Goal: Transaction & Acquisition: Purchase product/service

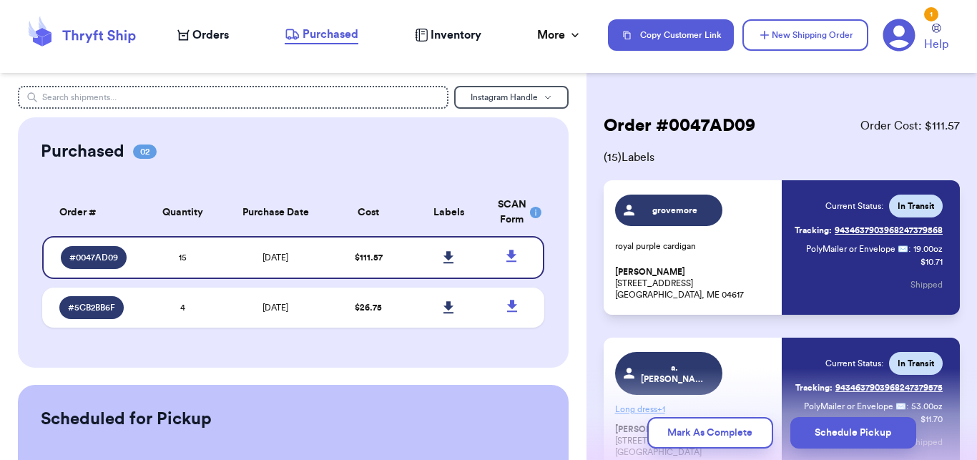
click at [220, 34] on span "Orders" at bounding box center [210, 34] width 36 height 17
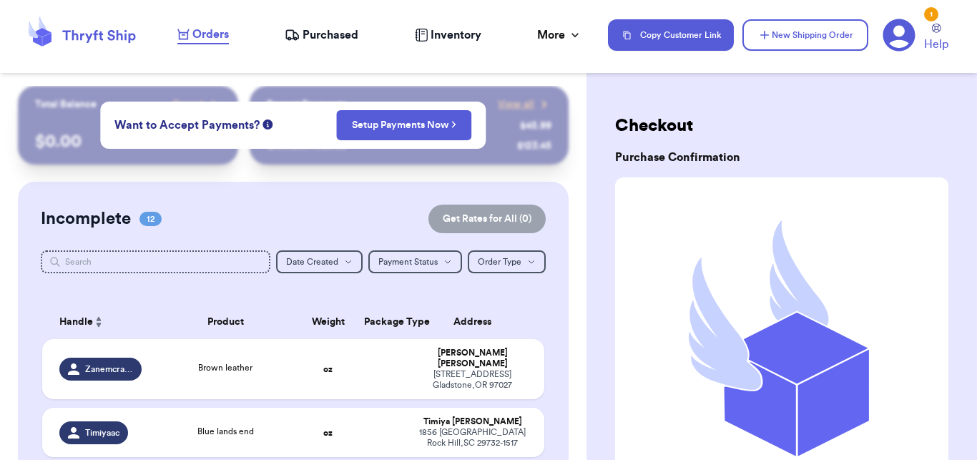
drag, startPoint x: 586, startPoint y: 120, endPoint x: 596, endPoint y: 174, distance: 54.6
click at [596, 174] on div "Checkout Purchase Confirmation Wahoo! Head over to the Purchased to print your …" at bounding box center [781, 383] width 390 height 595
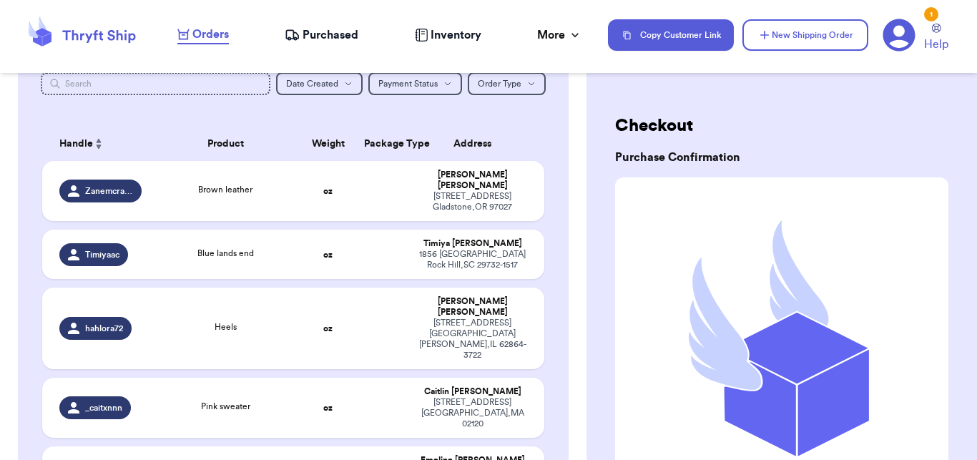
scroll to position [180, 0]
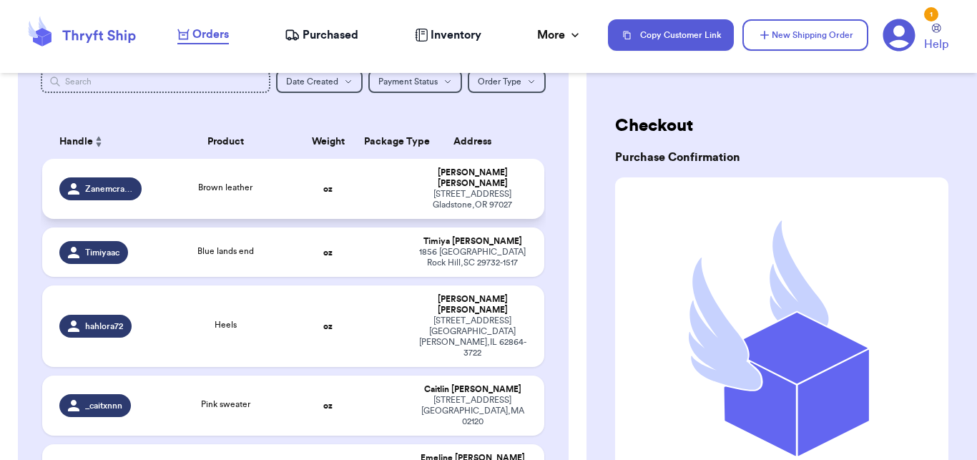
click at [250, 181] on div "Brown leather" at bounding box center [226, 189] width 134 height 16
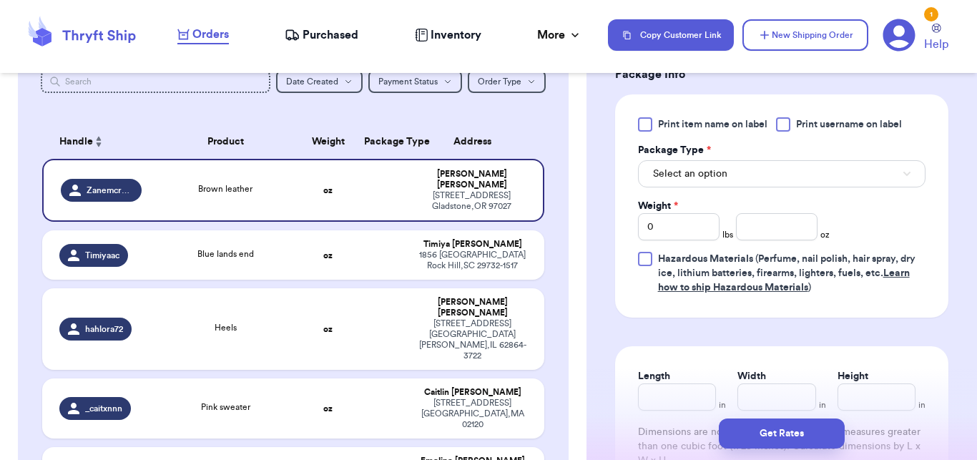
scroll to position [694, 0]
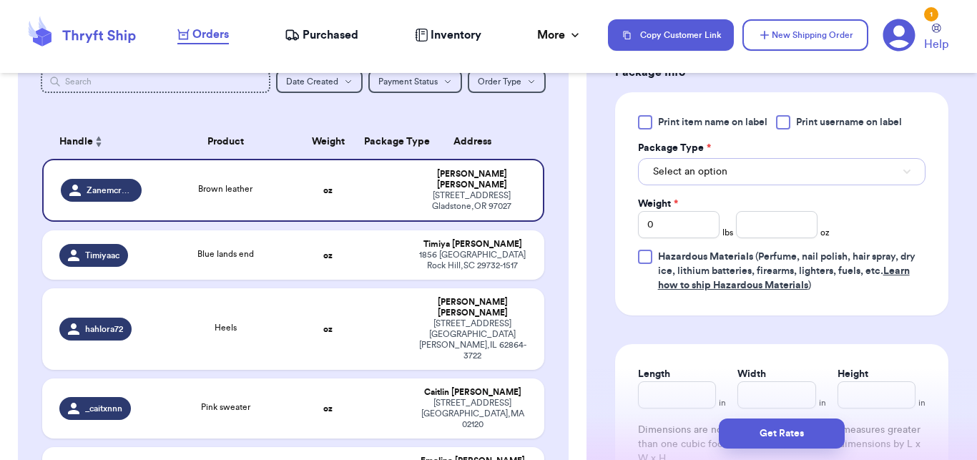
click at [694, 179] on span "Select an option" at bounding box center [690, 171] width 74 height 14
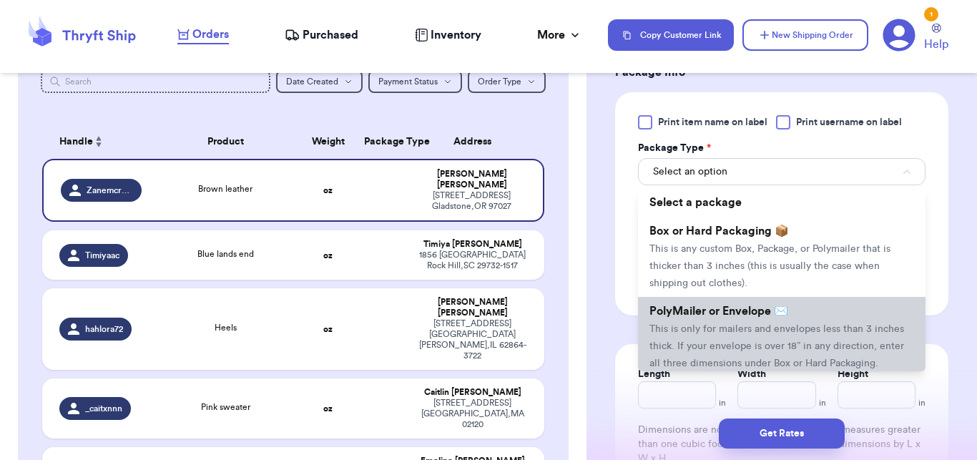
click at [686, 336] on li "PolyMailer or Envelope ✉️ This is only for mailers and envelopes less than 3 in…" at bounding box center [781, 337] width 287 height 80
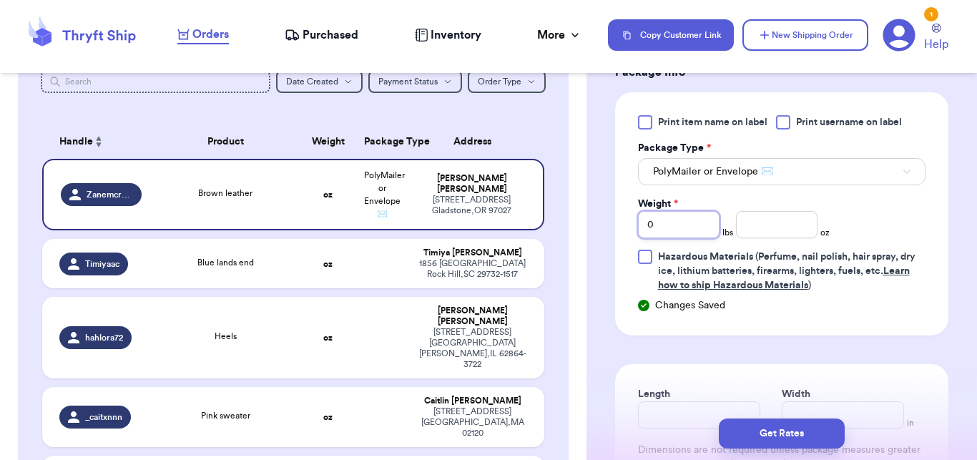
click at [683, 238] on input "0" at bounding box center [679, 224] width 82 height 27
type input "3"
click at [751, 238] on input "number" at bounding box center [777, 224] width 82 height 27
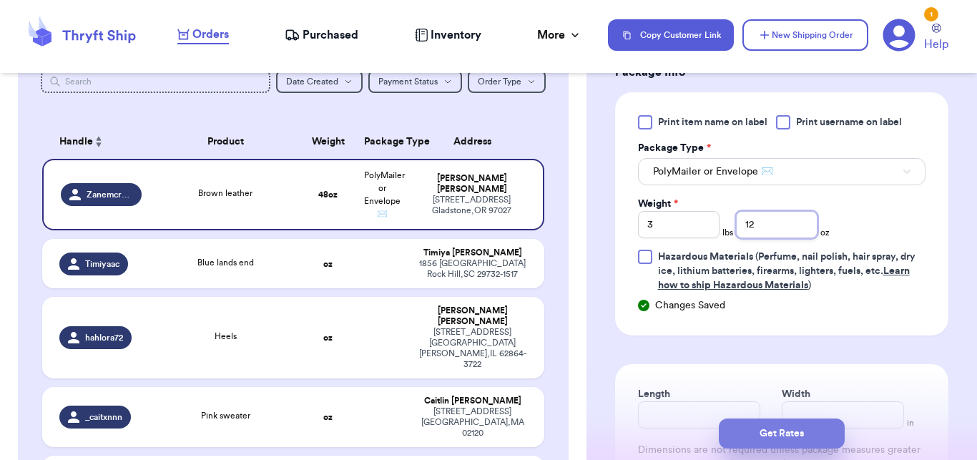
type input "12"
click at [789, 447] on button "Get Rates" at bounding box center [782, 433] width 126 height 30
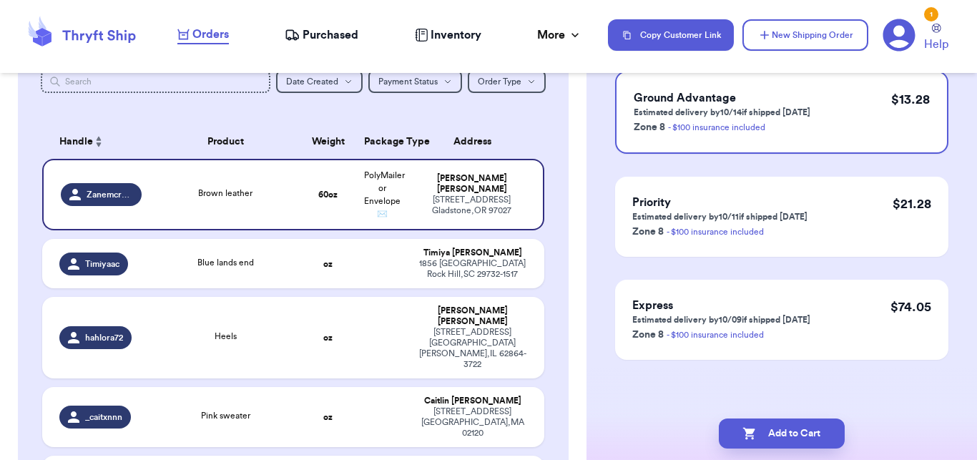
scroll to position [0, 0]
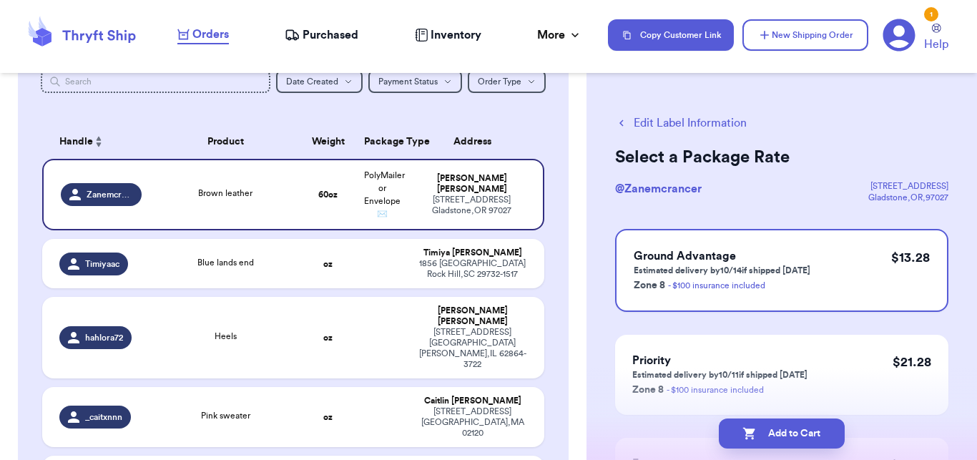
click at [789, 447] on button "Add to Cart" at bounding box center [782, 433] width 126 height 30
checkbox input "true"
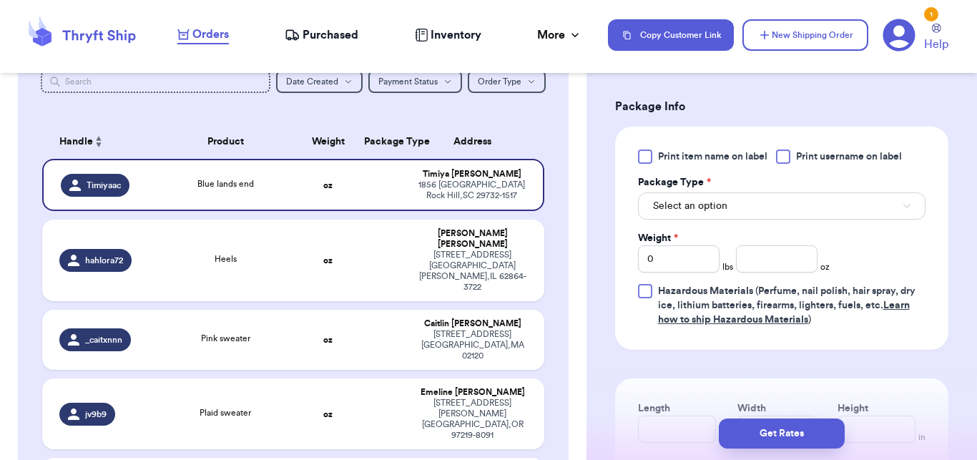
scroll to position [672, 0]
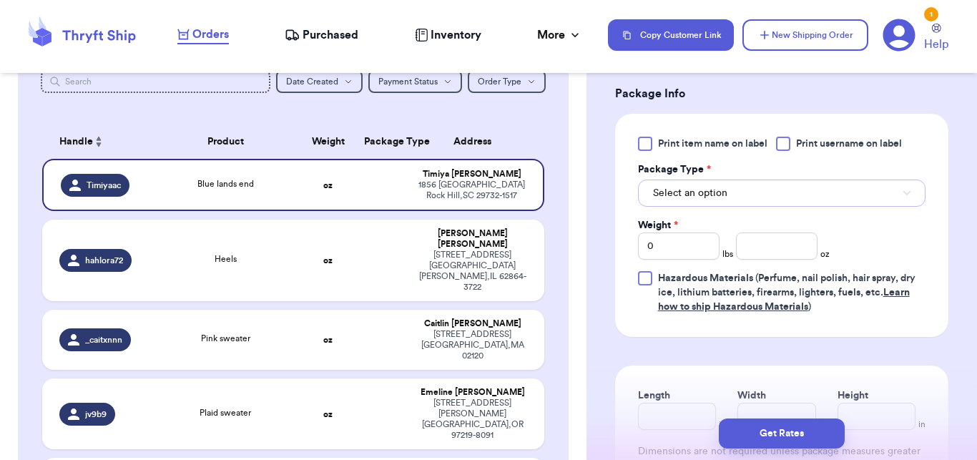
click at [724, 192] on span "Select an option" at bounding box center [690, 193] width 74 height 14
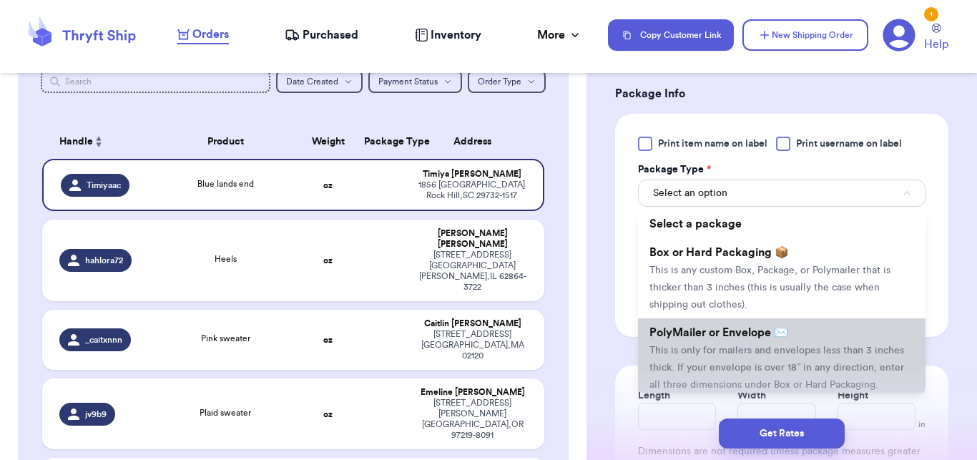
click at [696, 332] on span "PolyMailer or Envelope ✉️" at bounding box center [718, 332] width 139 height 11
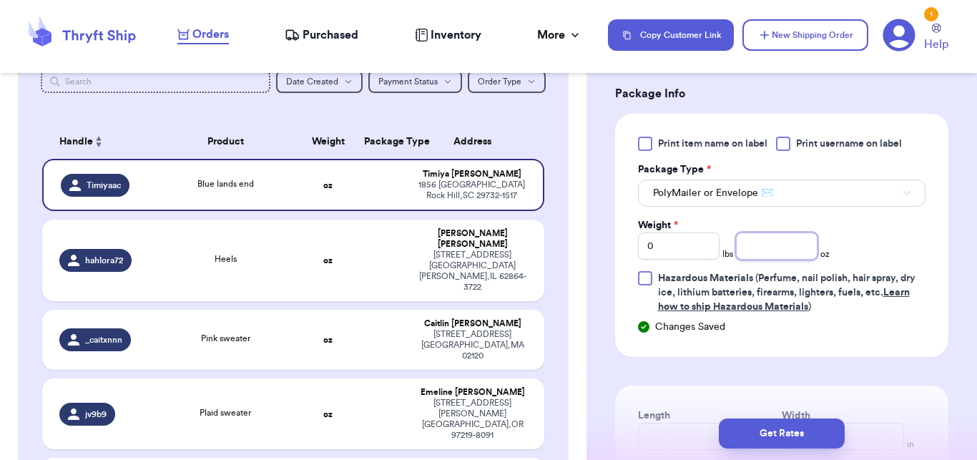
click at [762, 259] on input "number" at bounding box center [777, 245] width 82 height 27
click at [761, 245] on input "number" at bounding box center [777, 245] width 82 height 27
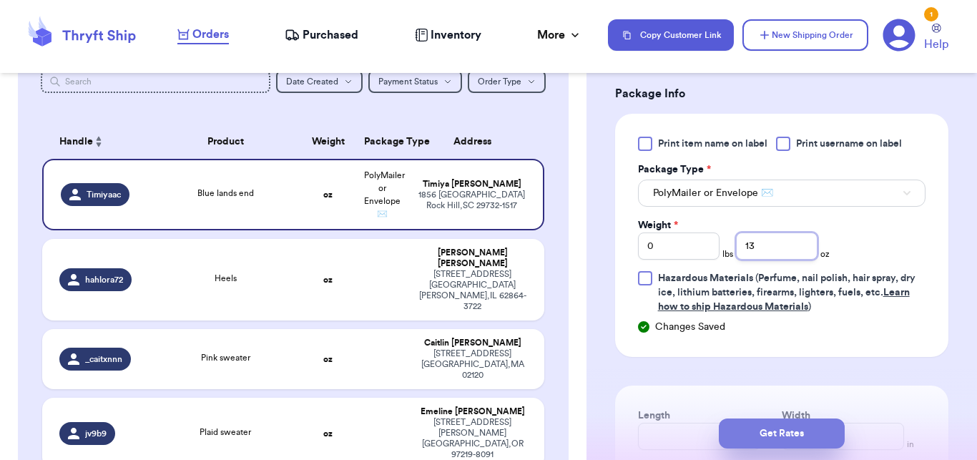
type input "13"
click at [739, 423] on button "Get Rates" at bounding box center [782, 433] width 126 height 30
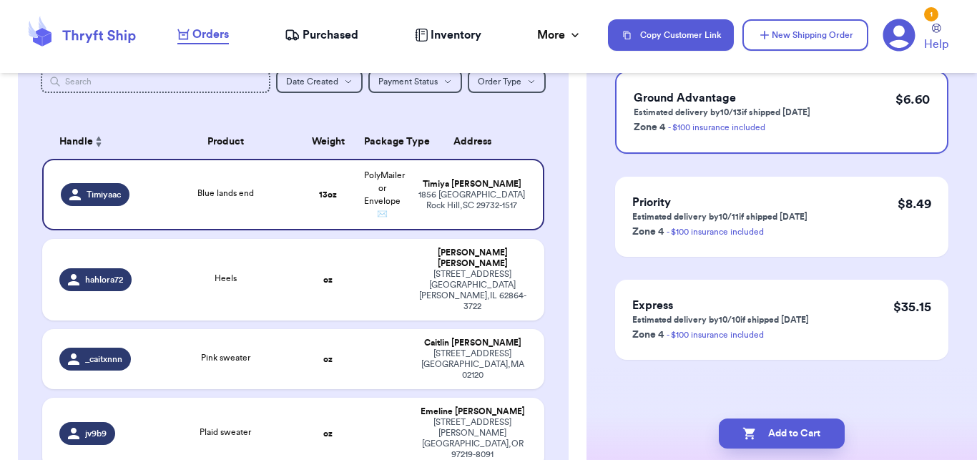
click at [739, 423] on button "Add to Cart" at bounding box center [782, 433] width 126 height 30
checkbox input "true"
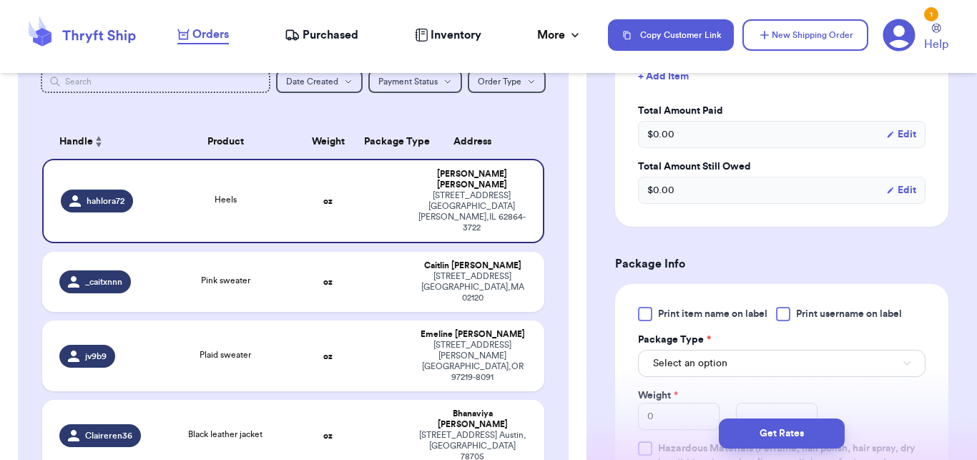
scroll to position [593, 0]
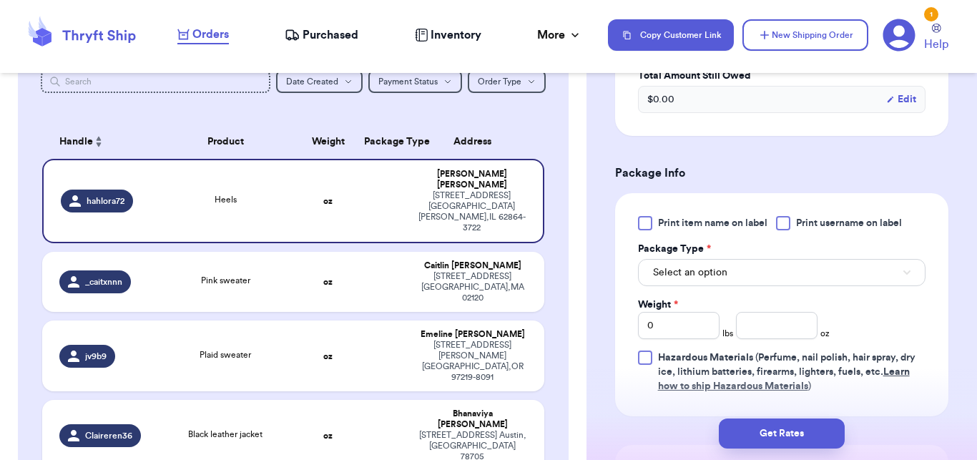
click at [713, 305] on div "Weight *" at bounding box center [679, 304] width 82 height 14
click at [710, 277] on span "Select an option" at bounding box center [690, 272] width 74 height 14
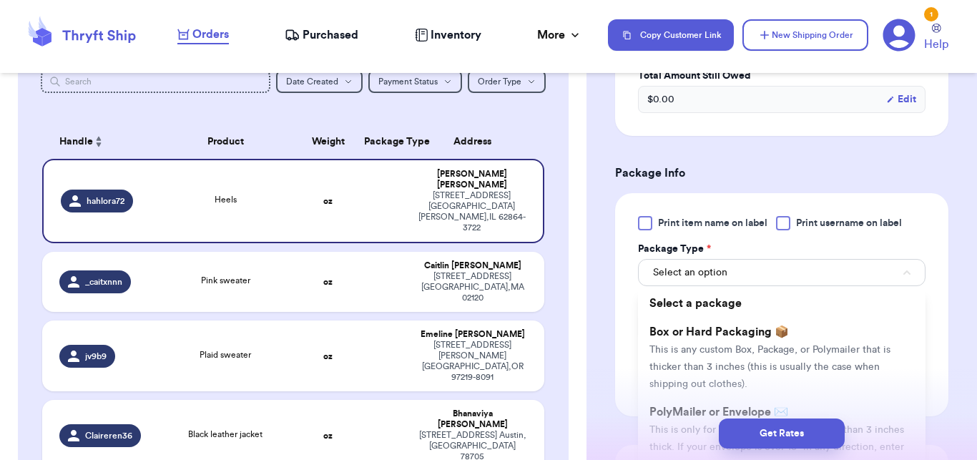
click at [681, 422] on div "Get Rates" at bounding box center [782, 433] width 368 height 30
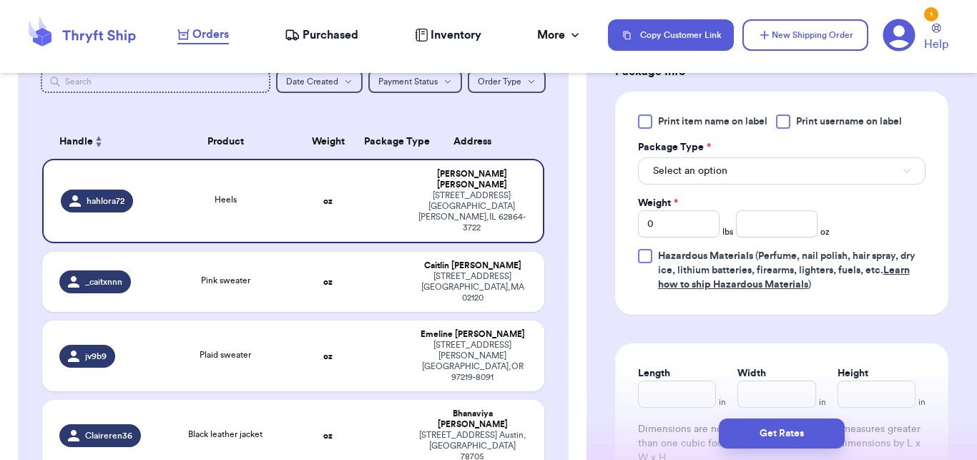
scroll to position [696, 0]
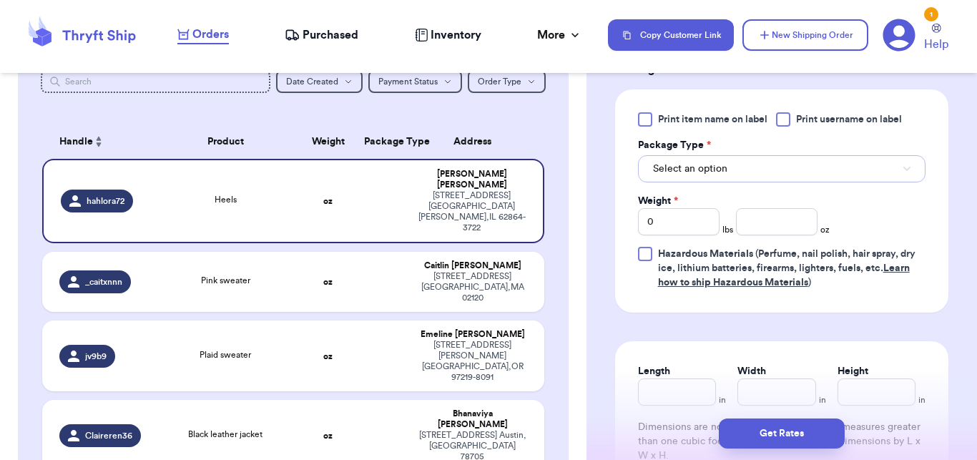
click at [769, 157] on button "Select an option" at bounding box center [781, 168] width 287 height 27
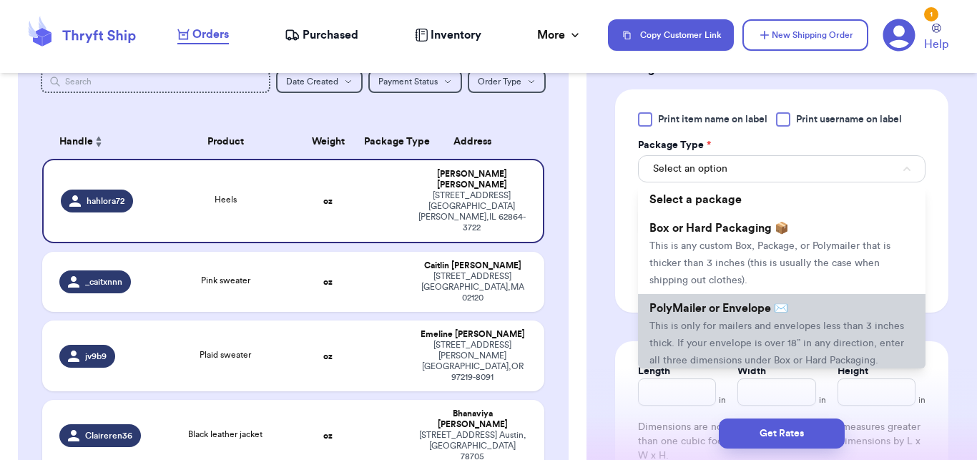
click at [699, 340] on span "This is only for mailers and envelopes less than 3 inches thick. If your envelo…" at bounding box center [776, 343] width 255 height 44
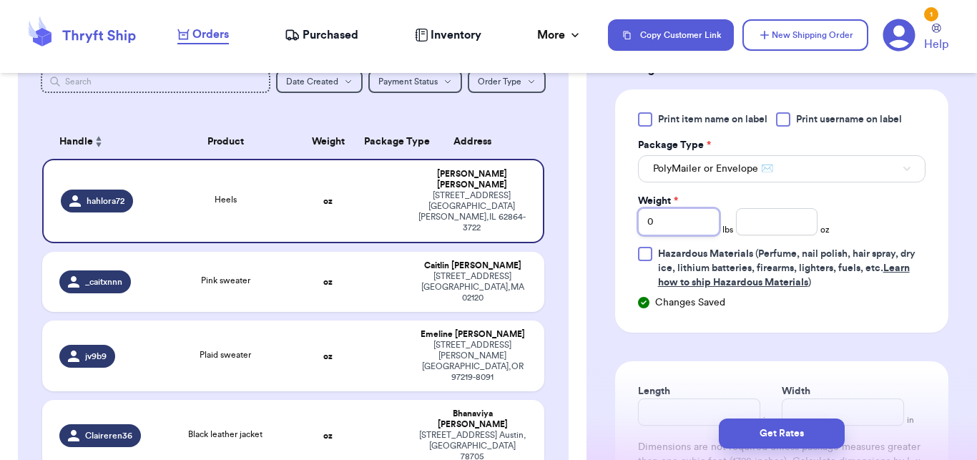
click at [685, 218] on input "0" at bounding box center [679, 221] width 82 height 27
type input "1"
click at [768, 222] on input "number" at bounding box center [777, 221] width 82 height 27
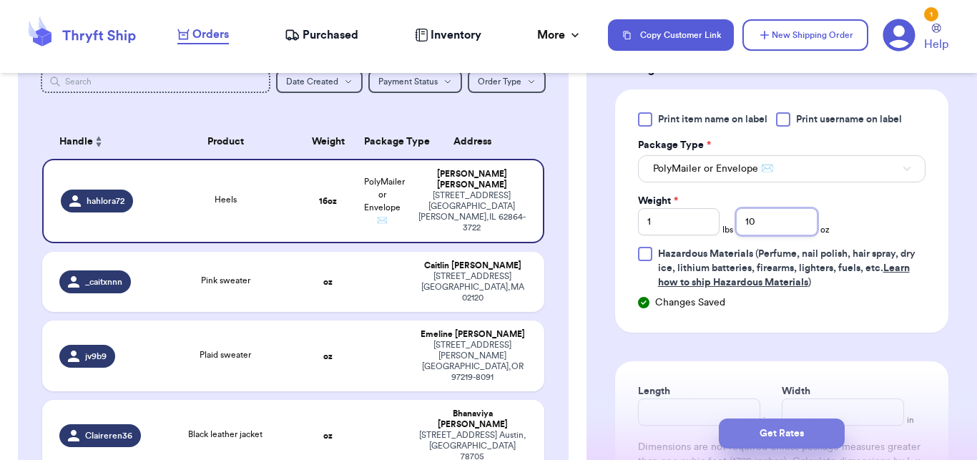
type input "10"
click at [777, 435] on button "Get Rates" at bounding box center [782, 433] width 126 height 30
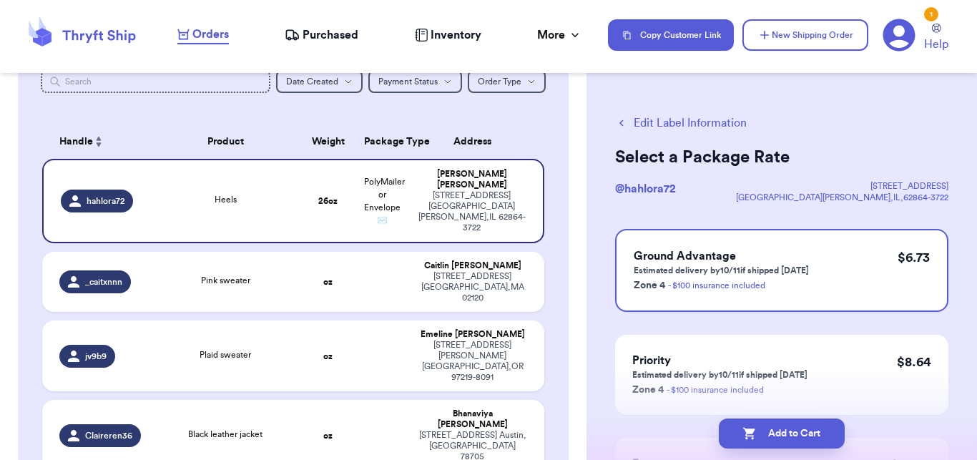
click at [777, 435] on button "Add to Cart" at bounding box center [782, 433] width 126 height 30
checkbox input "true"
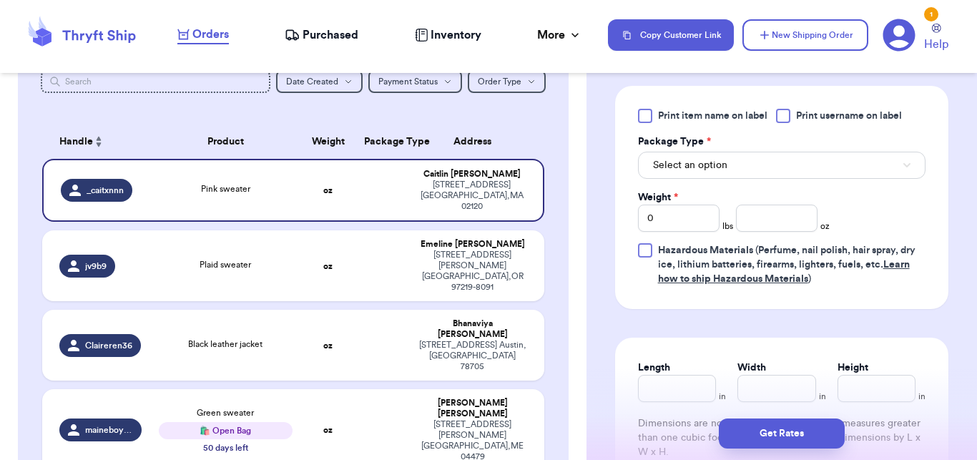
scroll to position [711, 0]
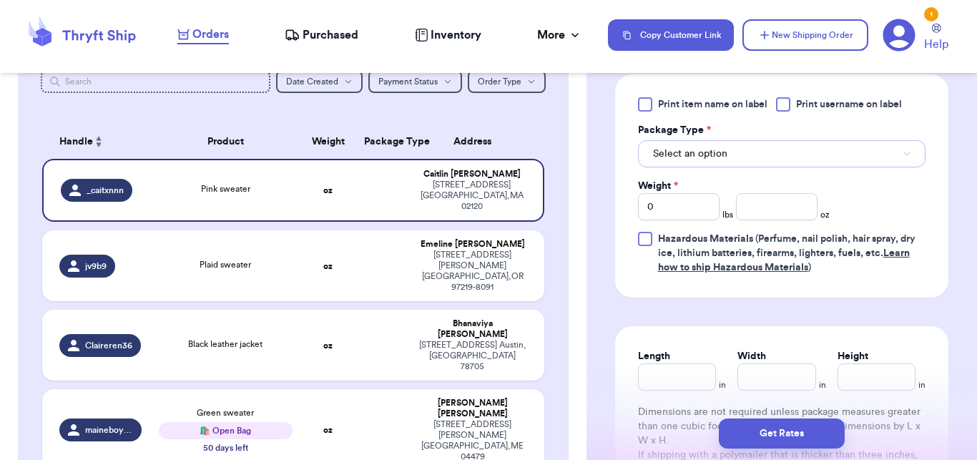
click at [784, 167] on button "Select an option" at bounding box center [781, 153] width 287 height 27
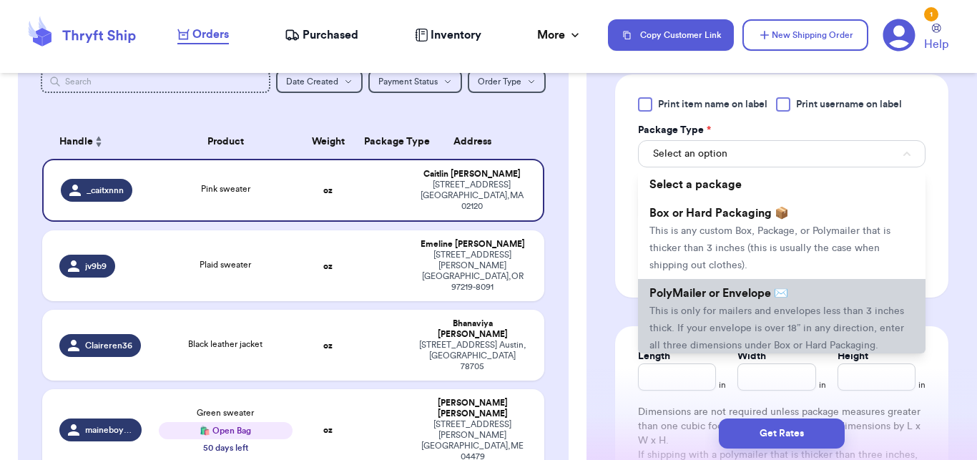
click at [739, 316] on li "PolyMailer or Envelope ✉️ This is only for mailers and envelopes less than 3 in…" at bounding box center [781, 319] width 287 height 80
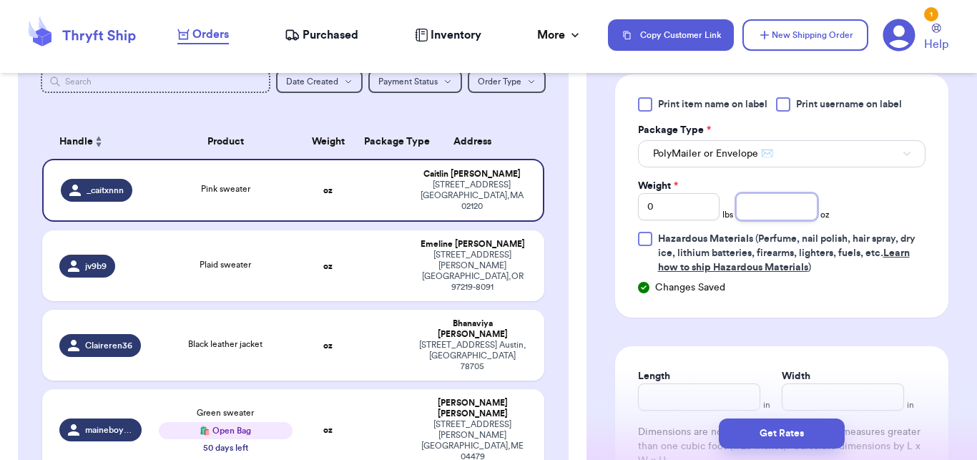
click at [761, 214] on input "number" at bounding box center [777, 206] width 82 height 27
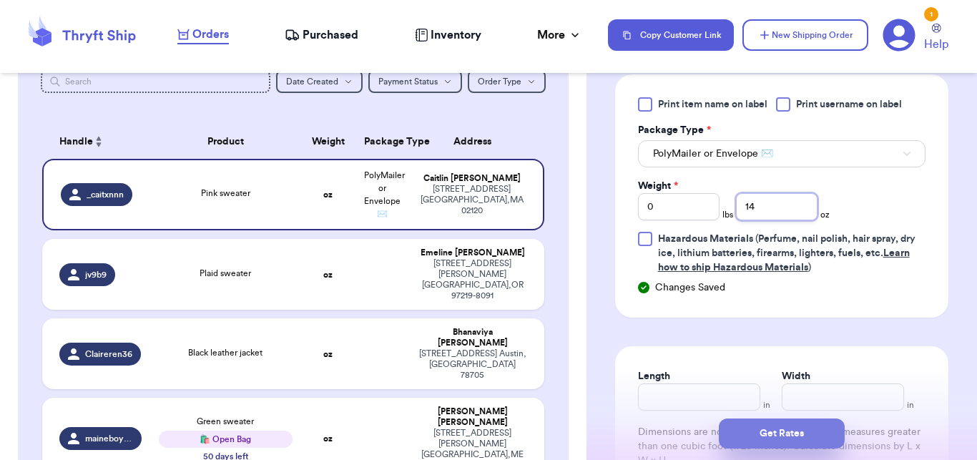
type input "14"
click at [763, 429] on button "Get Rates" at bounding box center [782, 433] width 126 height 30
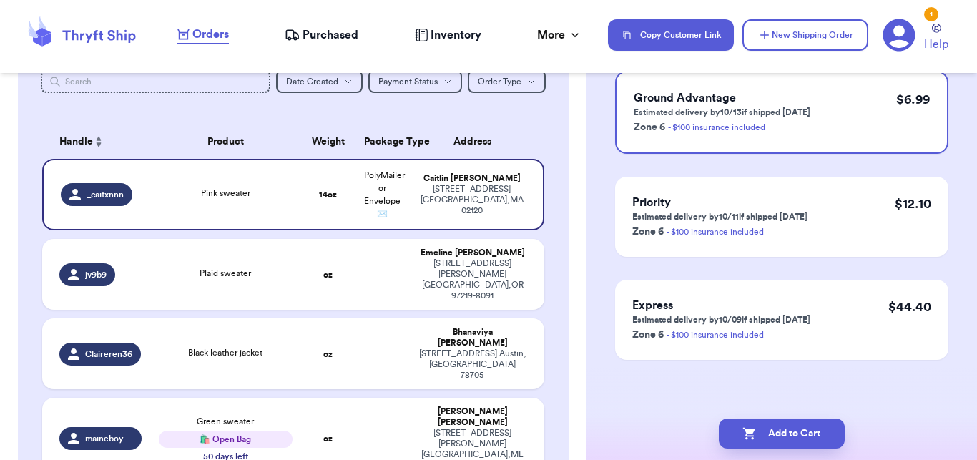
click at [763, 429] on button "Add to Cart" at bounding box center [782, 433] width 126 height 30
checkbox input "true"
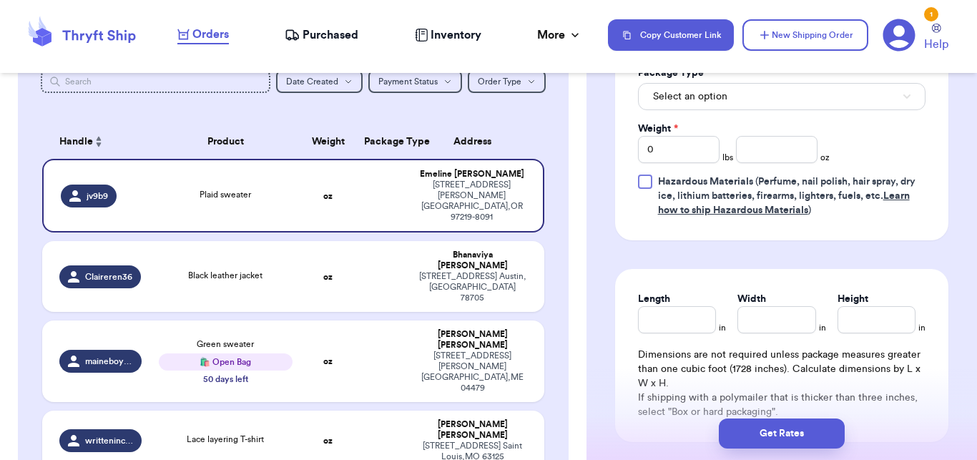
scroll to position [775, 0]
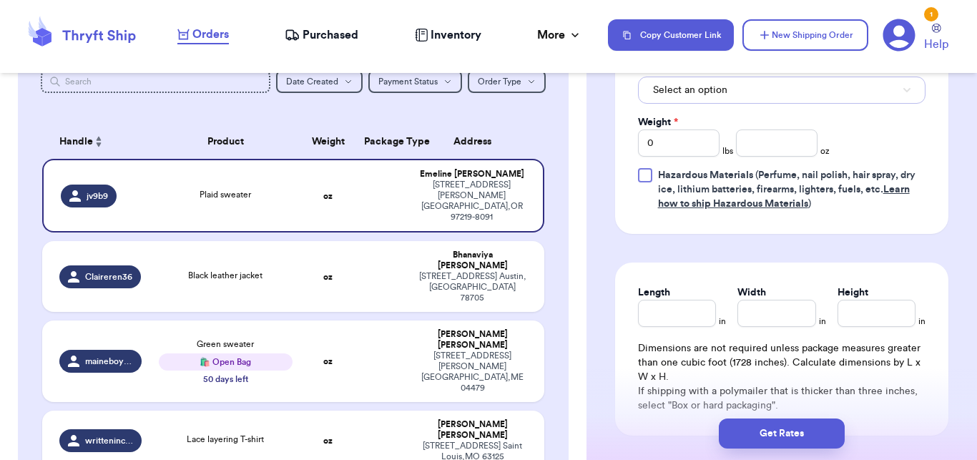
click at [775, 104] on button "Select an option" at bounding box center [781, 90] width 287 height 27
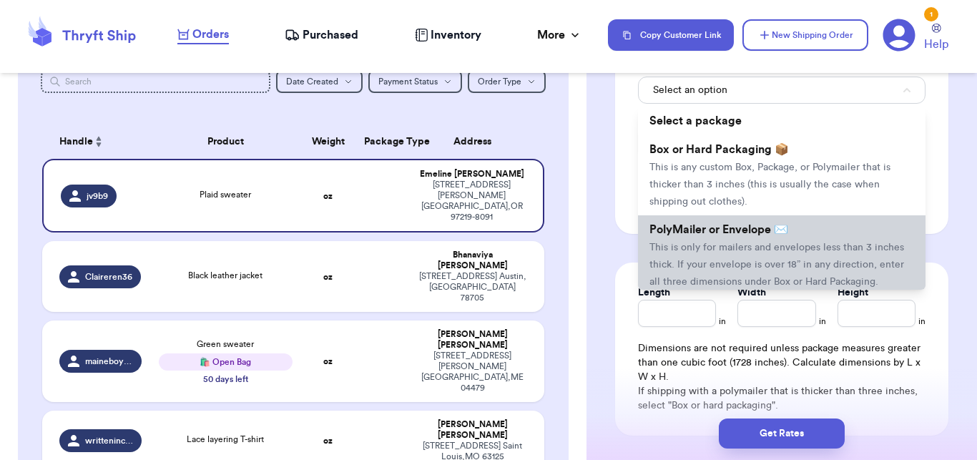
click at [726, 265] on span "This is only for mailers and envelopes less than 3 inches thick. If your envelo…" at bounding box center [776, 264] width 255 height 44
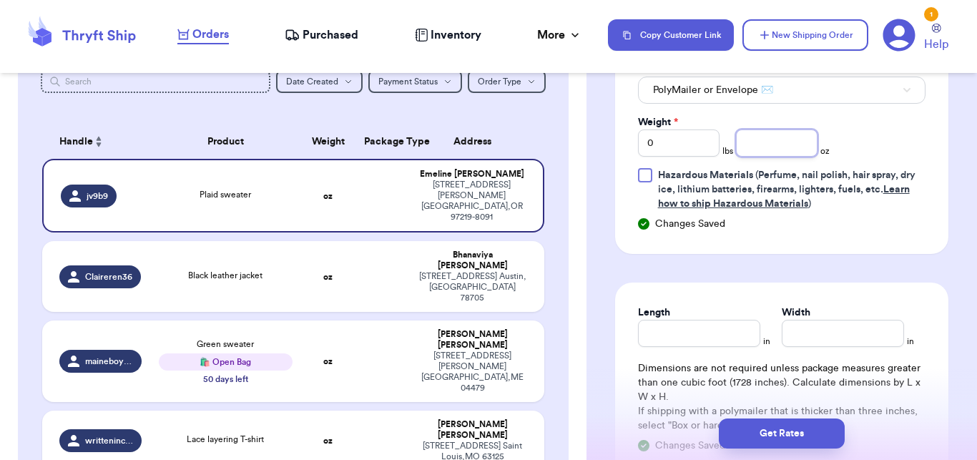
click at [762, 157] on input "number" at bounding box center [777, 142] width 82 height 27
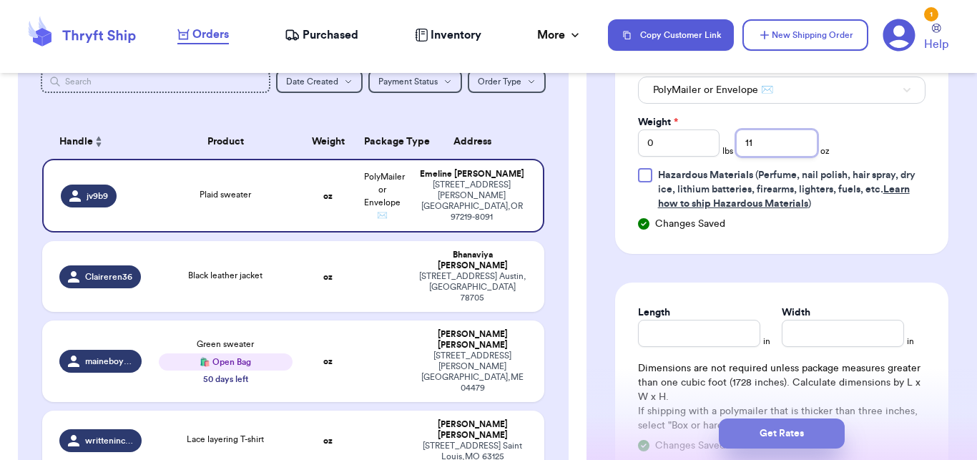
type input "11"
click at [779, 428] on button "Get Rates" at bounding box center [782, 433] width 126 height 30
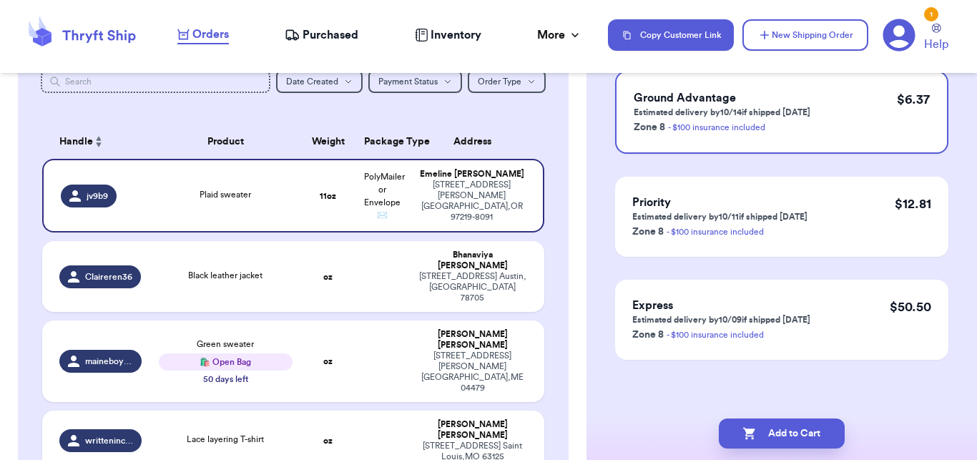
scroll to position [0, 0]
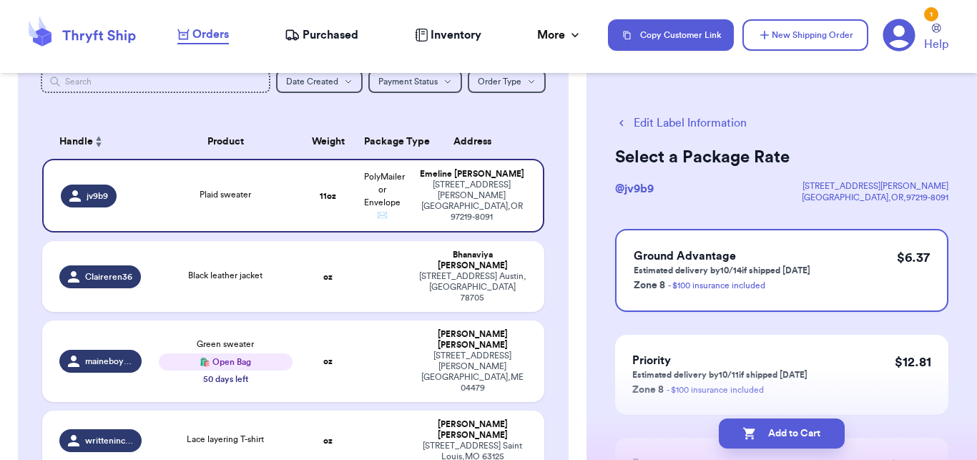
click at [779, 428] on button "Add to Cart" at bounding box center [782, 433] width 126 height 30
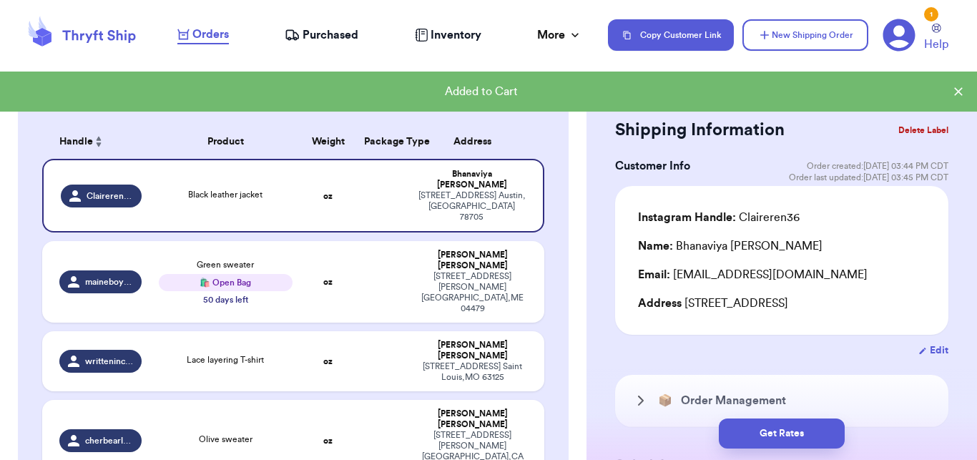
checkbox input "true"
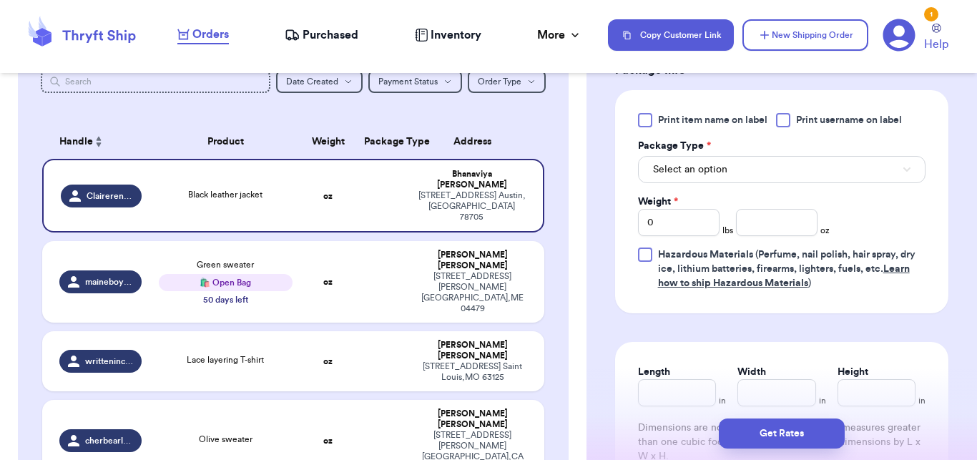
scroll to position [709, 0]
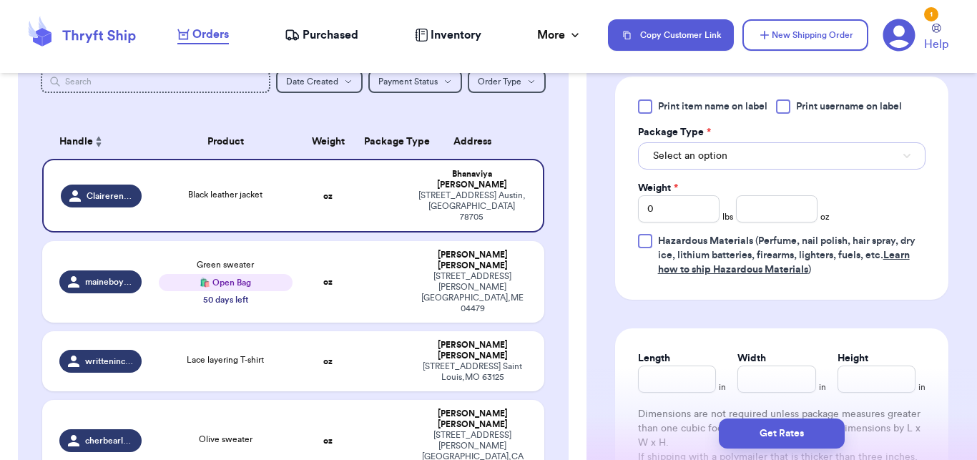
click at [760, 169] on button "Select an option" at bounding box center [781, 155] width 287 height 27
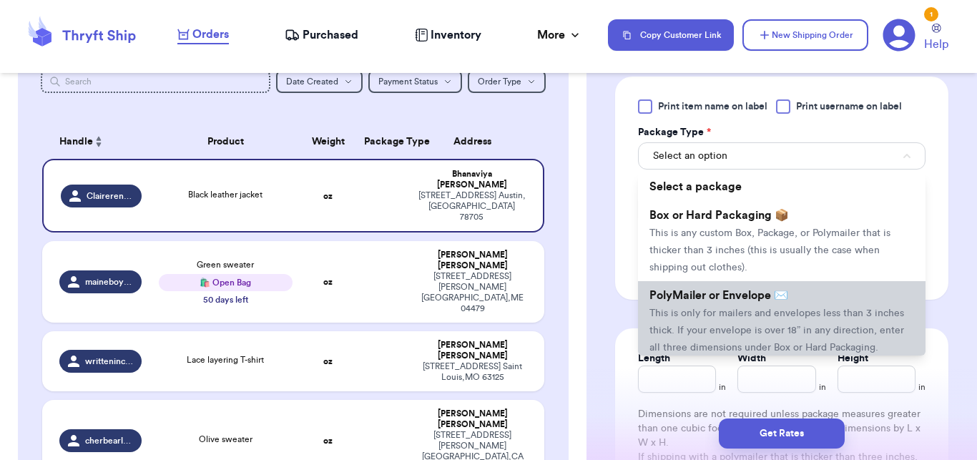
click at [718, 305] on li "PolyMailer or Envelope ✉️ This is only for mailers and envelopes less than 3 in…" at bounding box center [781, 321] width 287 height 80
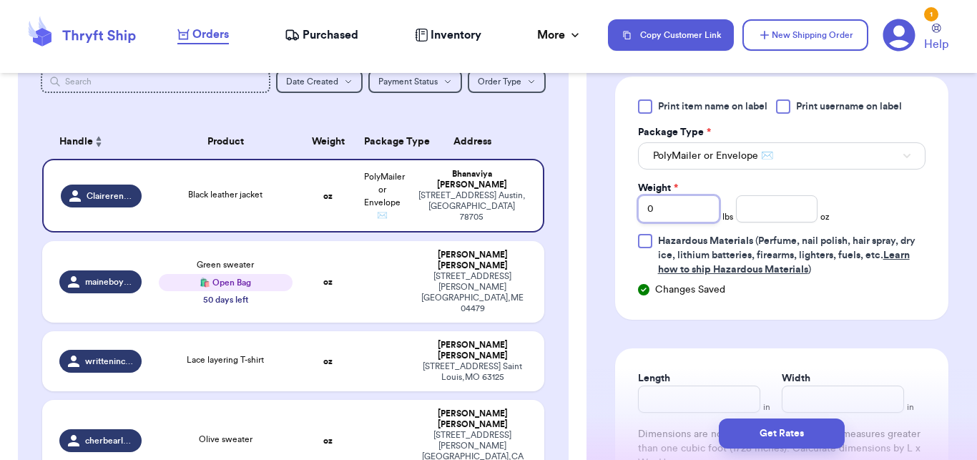
click at [686, 222] on input "0" at bounding box center [679, 208] width 82 height 27
type input "1"
click at [765, 222] on input "number" at bounding box center [777, 208] width 82 height 27
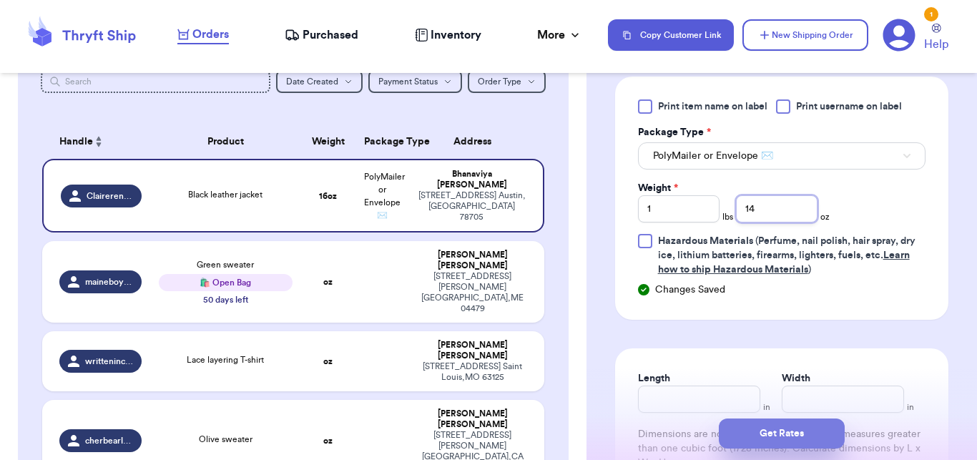
type input "14"
click at [794, 433] on button "Get Rates" at bounding box center [782, 433] width 126 height 30
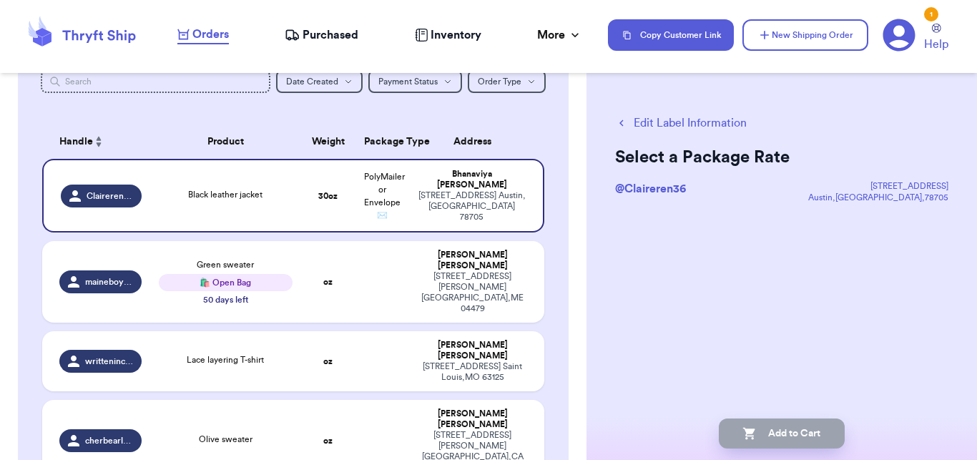
scroll to position [0, 0]
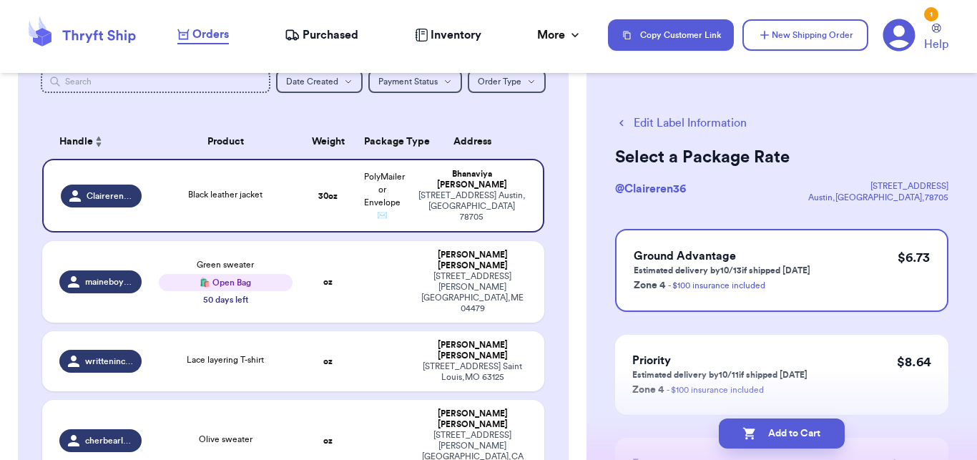
click at [794, 433] on button "Add to Cart" at bounding box center [782, 433] width 126 height 30
checkbox input "true"
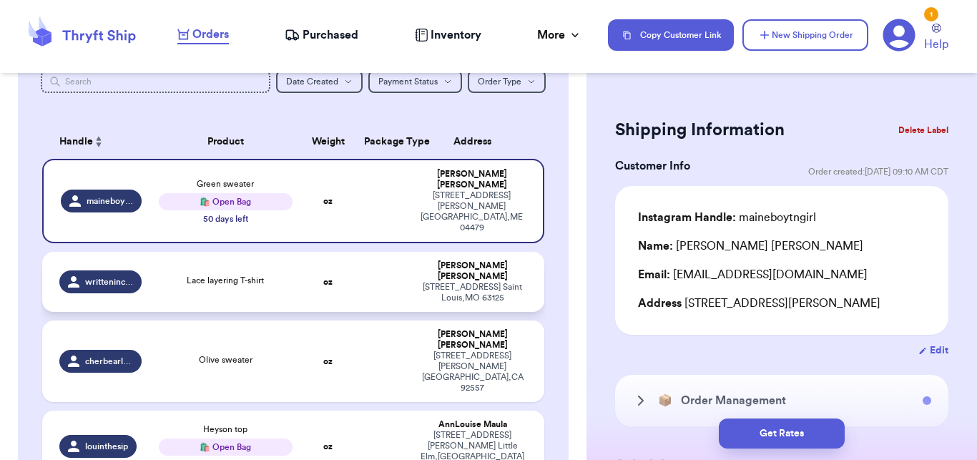
click at [205, 252] on td "Lace layering T-shirt" at bounding box center [225, 282] width 151 height 60
type input "Lace layering T-shirt"
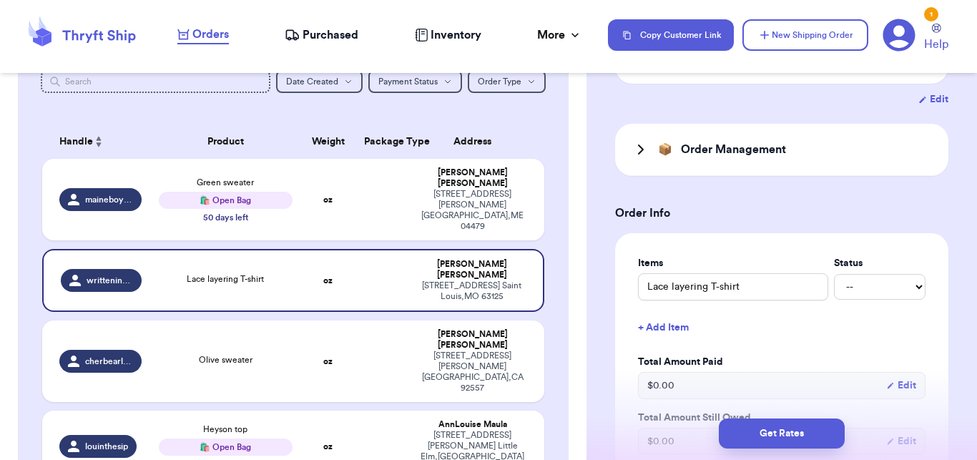
scroll to position [266, 0]
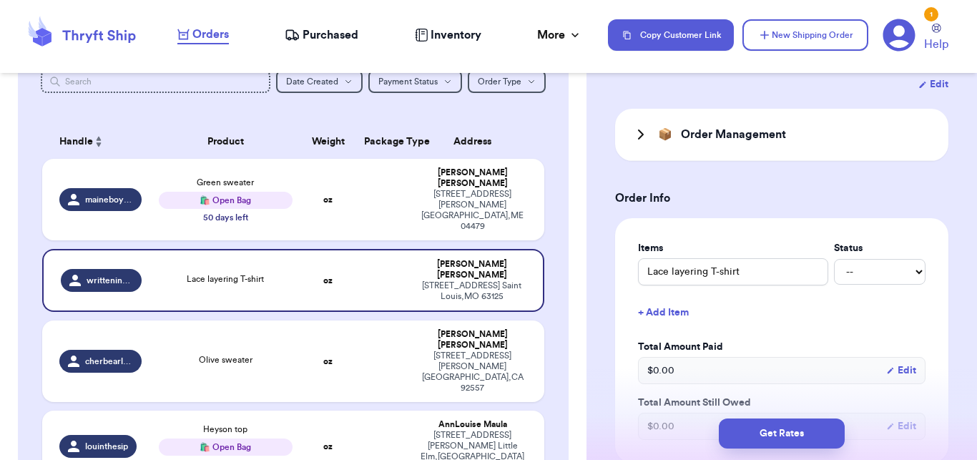
click at [639, 131] on icon at bounding box center [641, 134] width 4 height 9
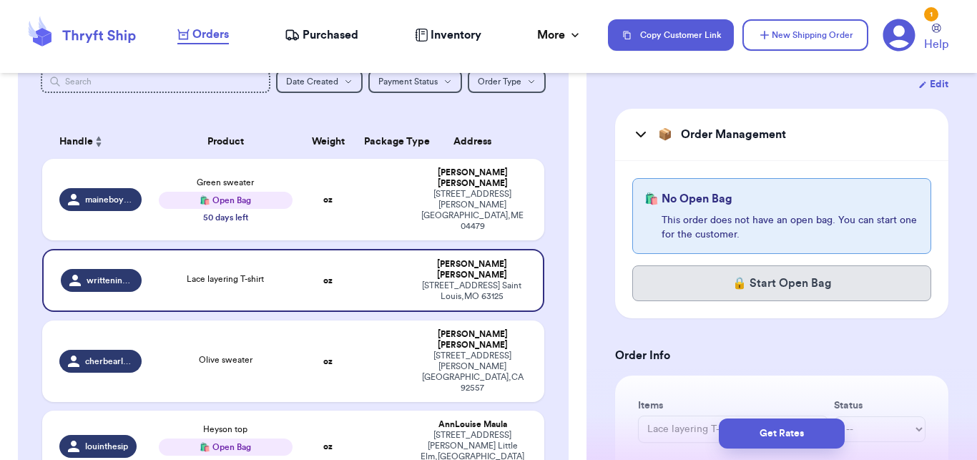
click at [713, 272] on button "🔒 Start Open Bag" at bounding box center [781, 283] width 299 height 36
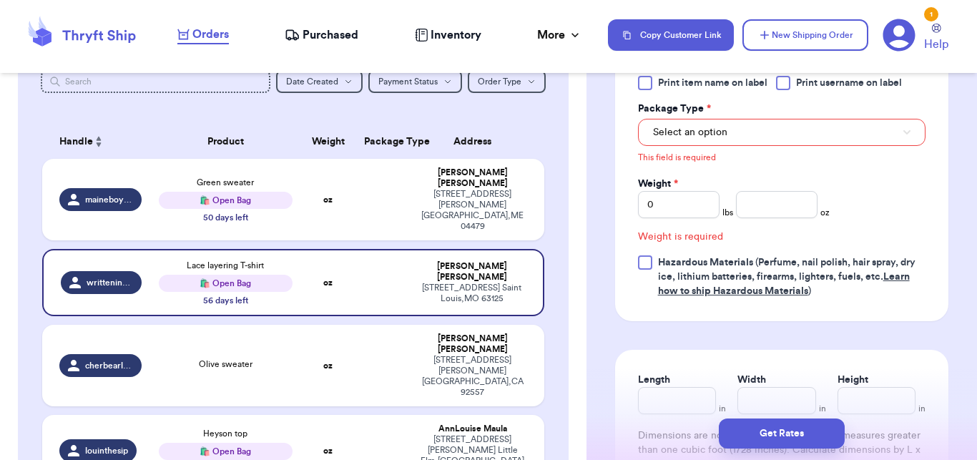
scroll to position [865, 0]
click at [301, 341] on td "oz" at bounding box center [328, 366] width 54 height 82
type input "Olive sweater"
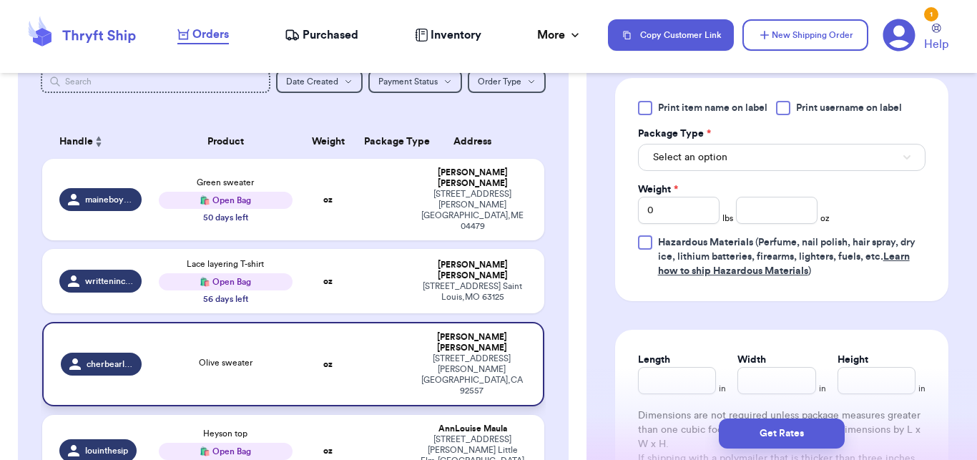
scroll to position [907, 0]
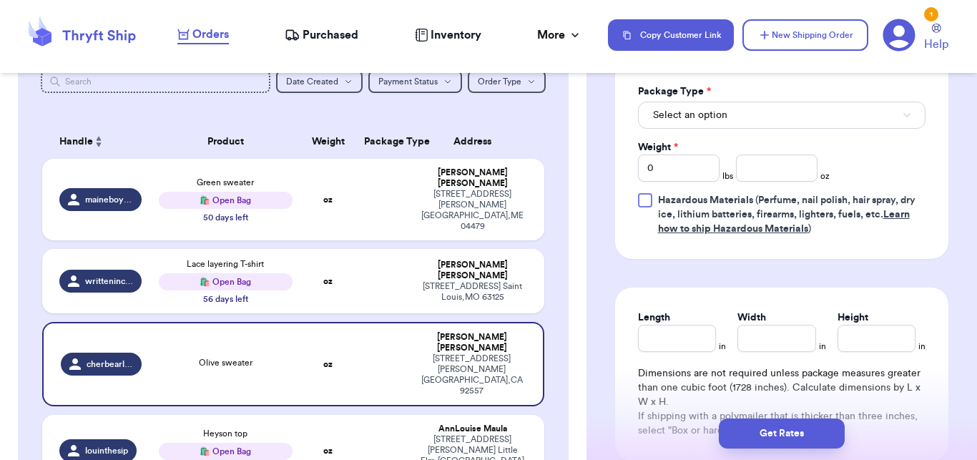
drag, startPoint x: 976, startPoint y: 315, endPoint x: 976, endPoint y: 288, distance: 27.2
click at [798, 129] on button "Select an option" at bounding box center [781, 115] width 287 height 27
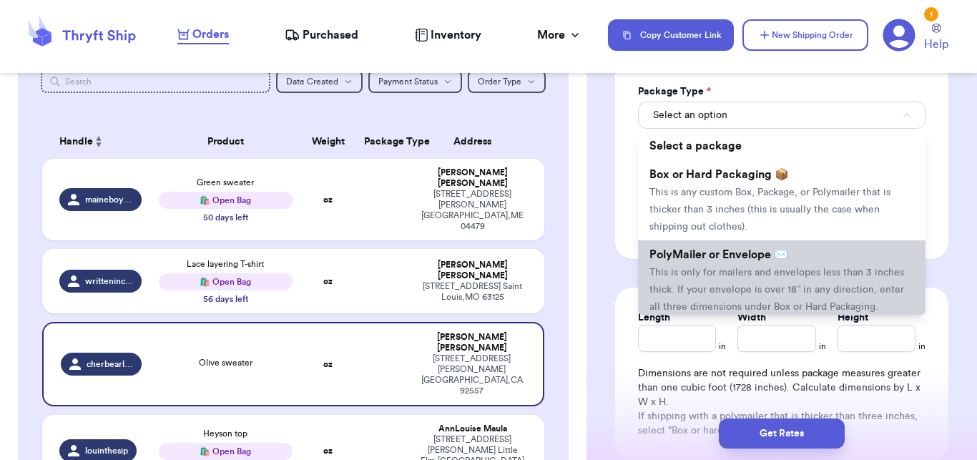
click at [708, 286] on span "This is only for mailers and envelopes less than 3 inches thick. If your envelo…" at bounding box center [776, 289] width 255 height 44
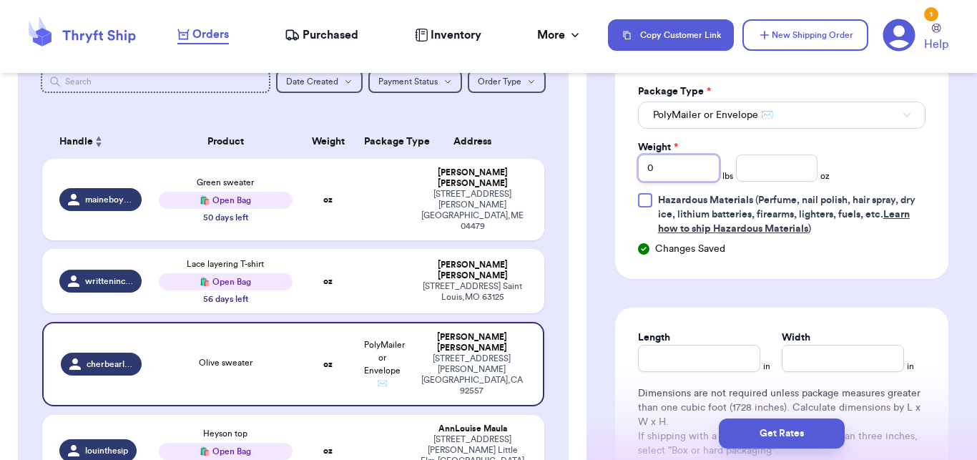
click at [692, 182] on input "0" at bounding box center [679, 167] width 82 height 27
type input "4"
click at [739, 439] on button "Get Rates" at bounding box center [782, 433] width 126 height 30
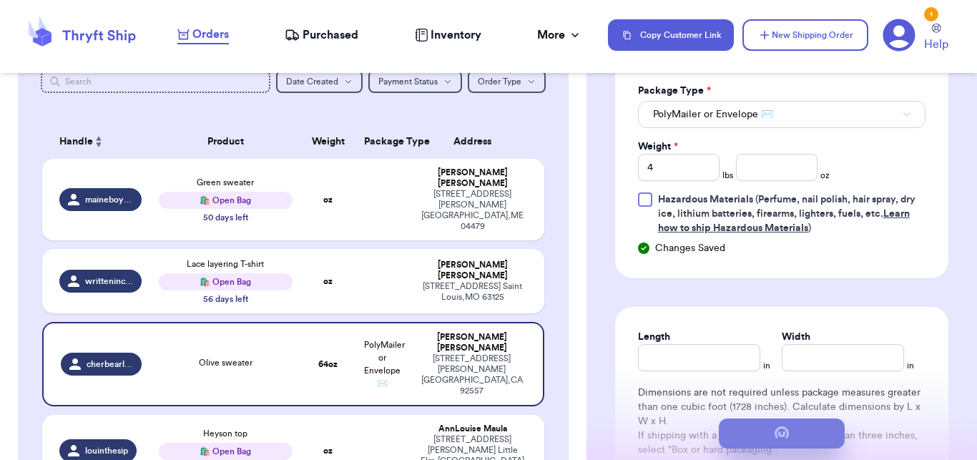
scroll to position [158, 0]
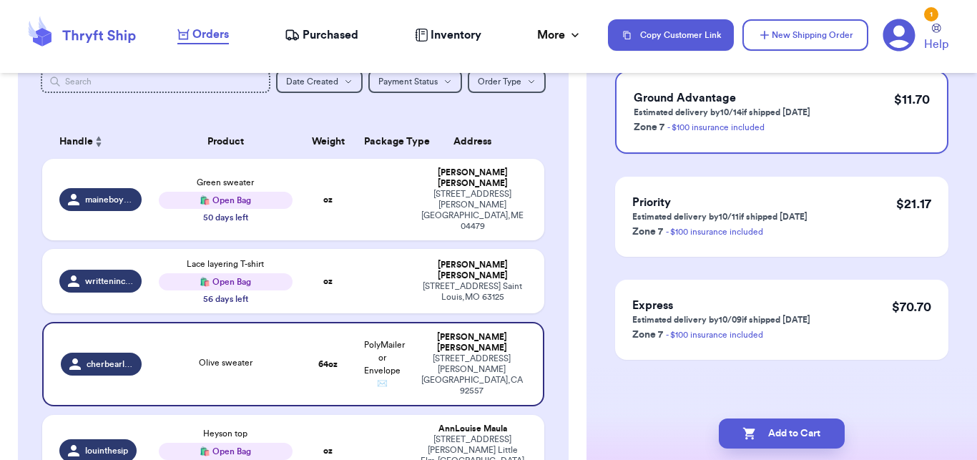
click at [739, 439] on button "Add to Cart" at bounding box center [782, 433] width 126 height 30
checkbox input "true"
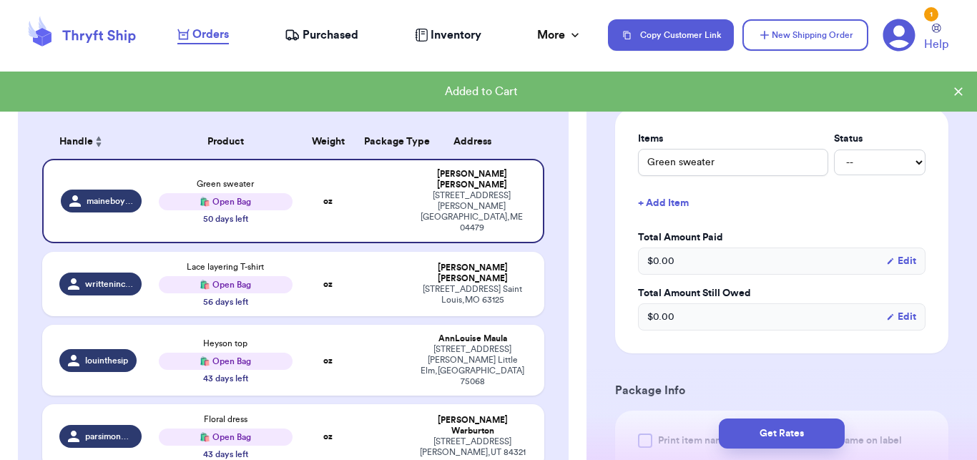
scroll to position [347, 0]
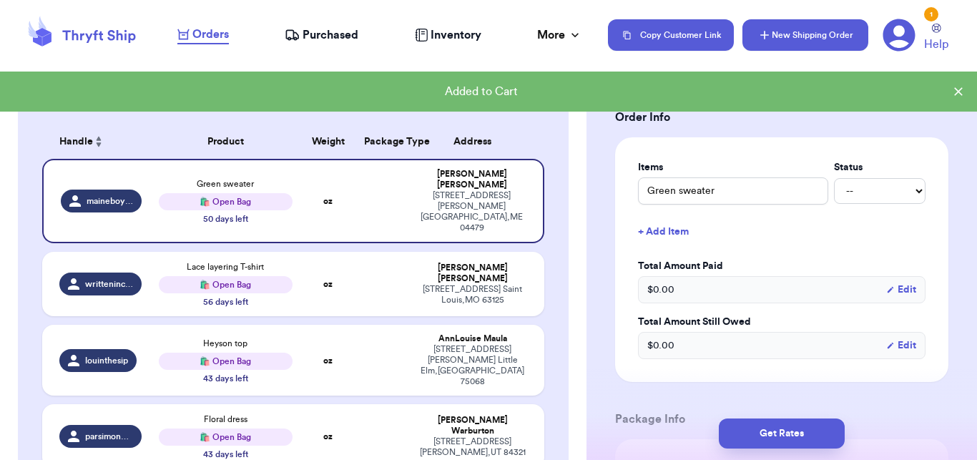
click at [771, 39] on icon "button" at bounding box center [764, 35] width 14 height 14
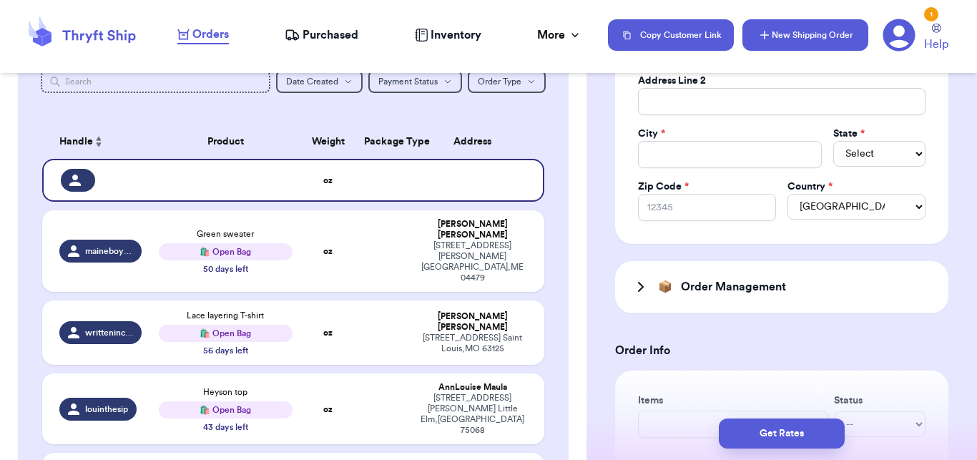
scroll to position [580, 0]
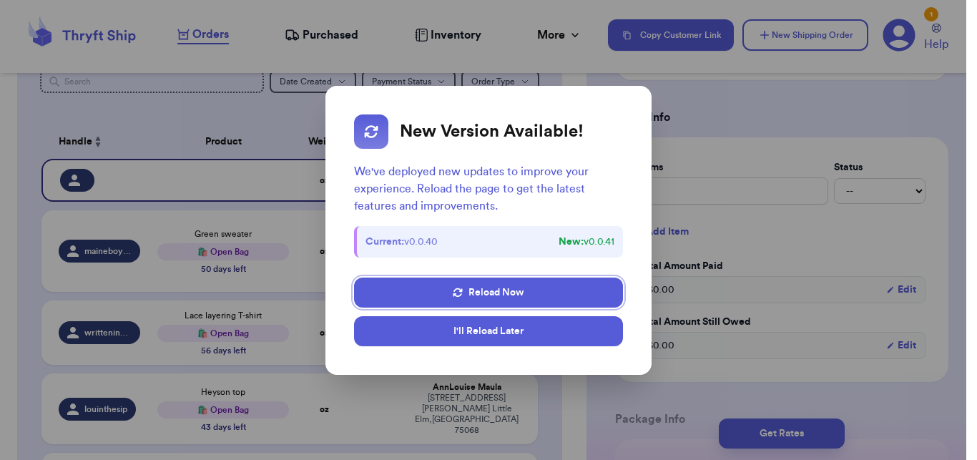
click at [513, 343] on button "I'll Reload Later" at bounding box center [488, 331] width 268 height 30
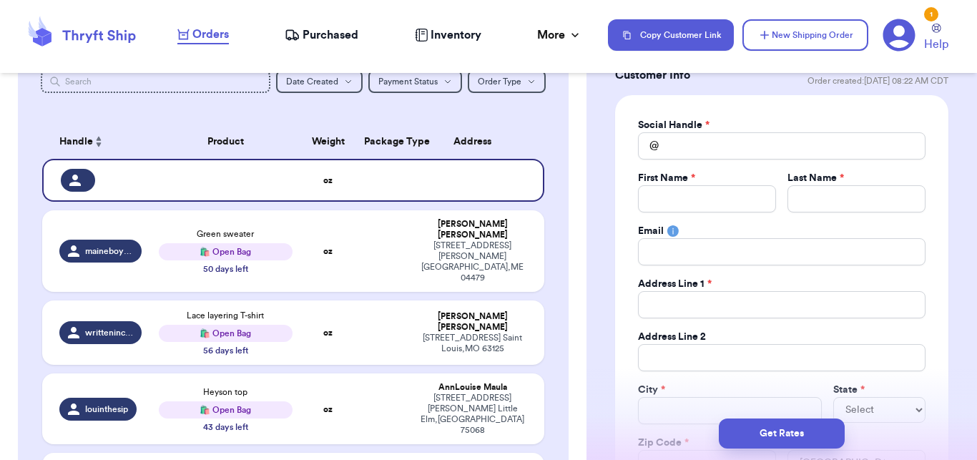
scroll to position [41, 0]
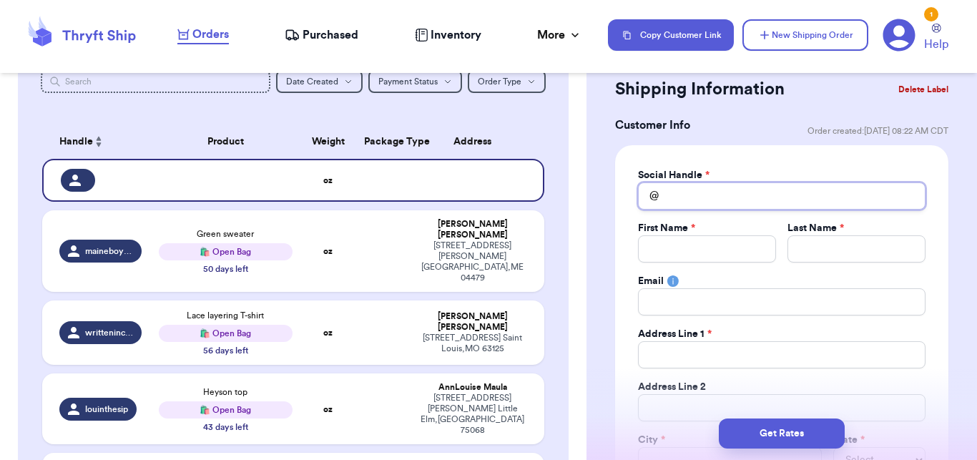
click at [774, 192] on input "Total Amount Paid" at bounding box center [781, 195] width 287 height 27
type input "c"
type input "ca"
type input "cab"
type input "cabe"
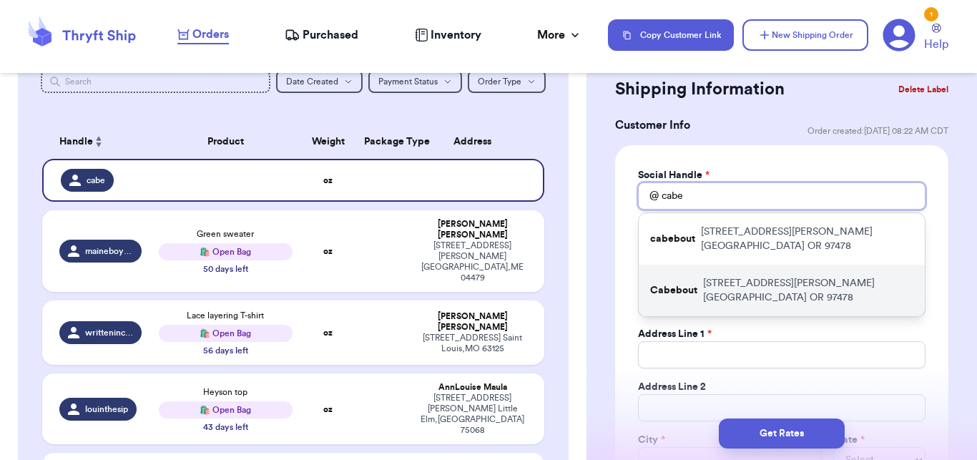
type input "cabe"
click at [772, 276] on p "[STREET_ADDRESS][PERSON_NAME]" at bounding box center [808, 290] width 210 height 29
type input "Cabebout"
type input "[PERSON_NAME]"
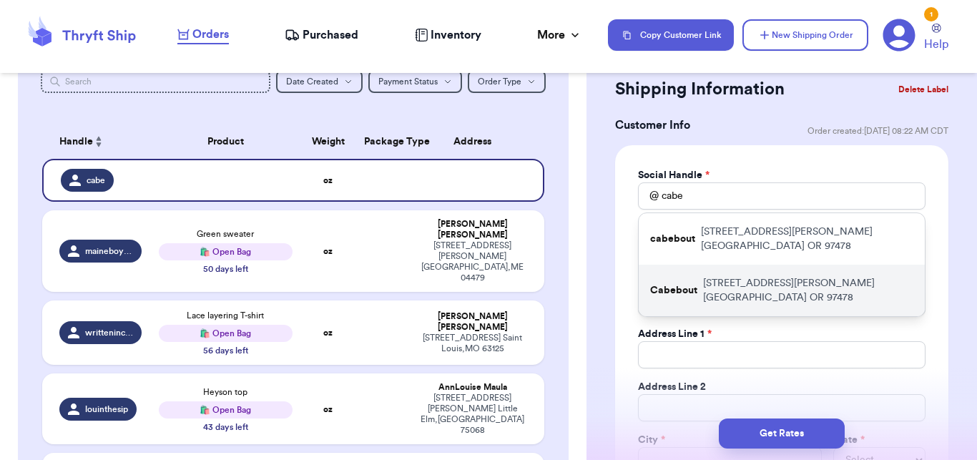
type input "[EMAIL_ADDRESS][DOMAIN_NAME]"
type input "[STREET_ADDRESS][PERSON_NAME]"
type input "[GEOGRAPHIC_DATA]"
select select "OR"
type input "97478"
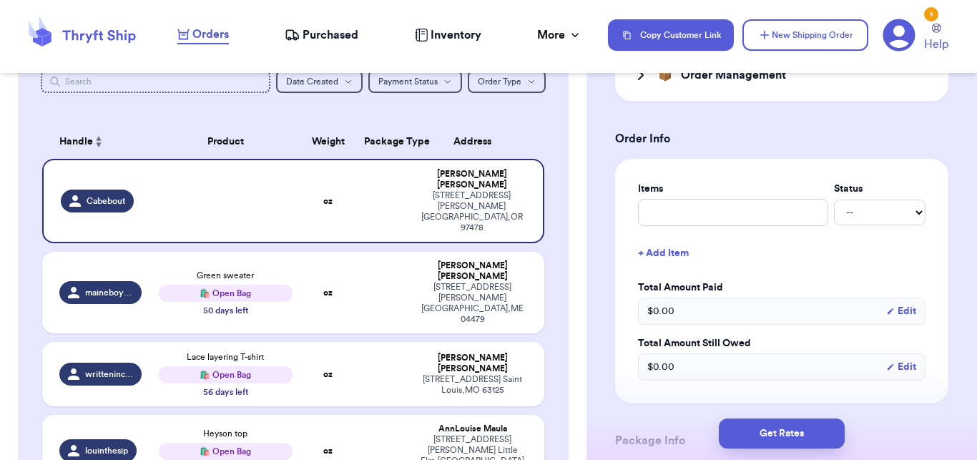
scroll to position [573, 0]
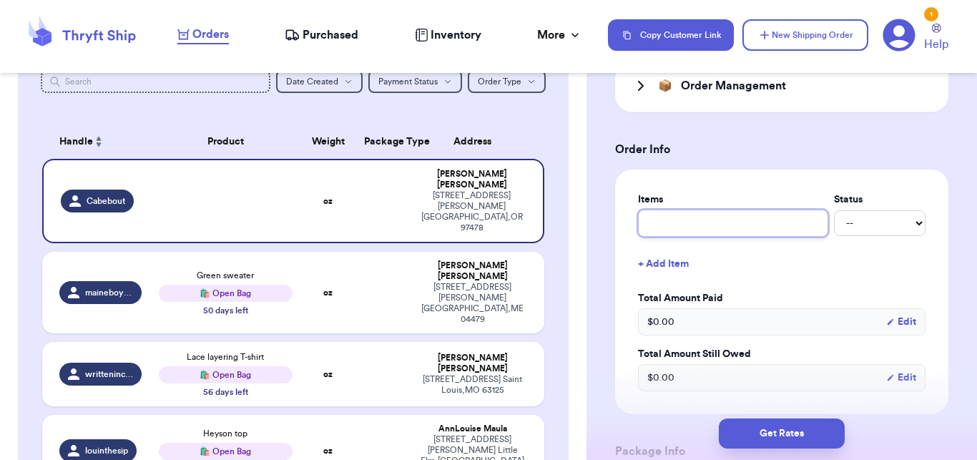
click at [681, 227] on input "text" at bounding box center [733, 223] width 190 height 27
type input "l"
type input "la"
type input "lac"
type input "lace"
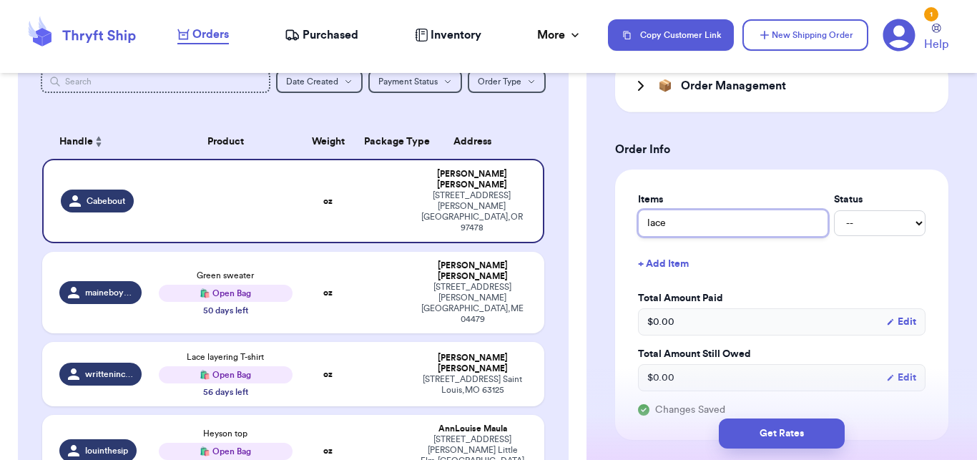
type input "lace"
type input "lace t"
type input "lace to"
type input "lace top"
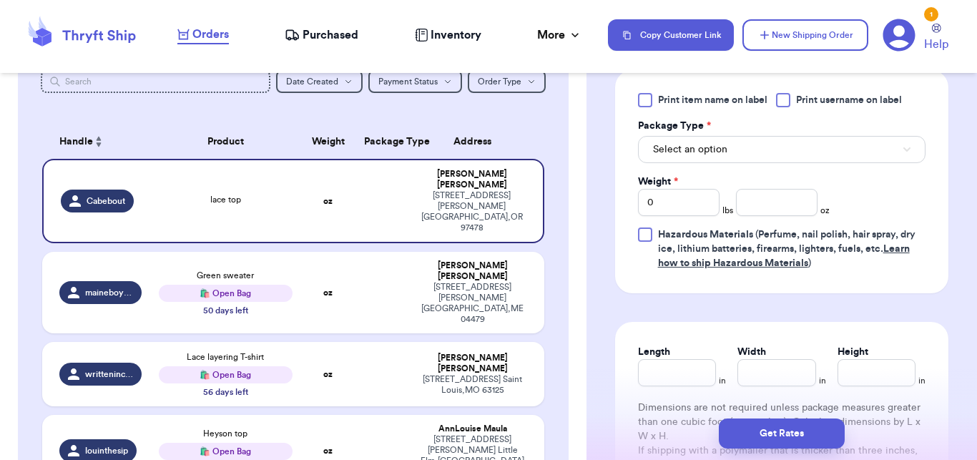
scroll to position [1011, 0]
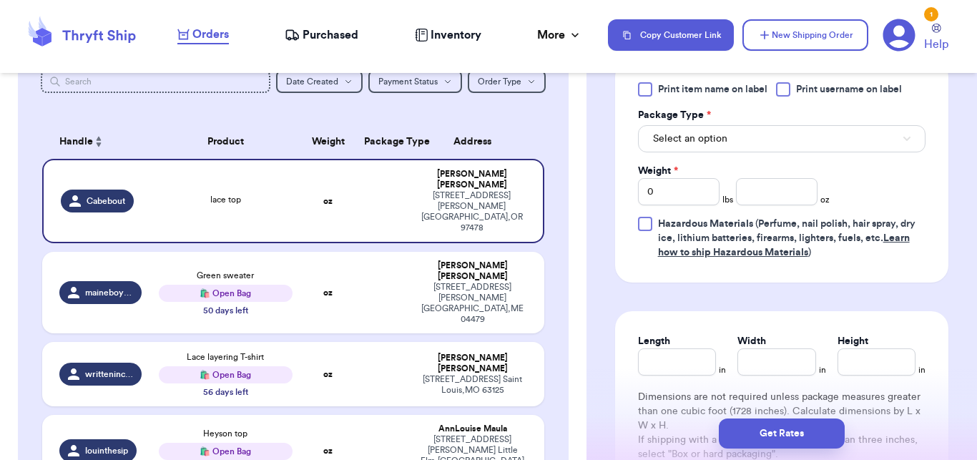
type input "lace top"
click at [717, 139] on span "Select an option" at bounding box center [690, 139] width 74 height 14
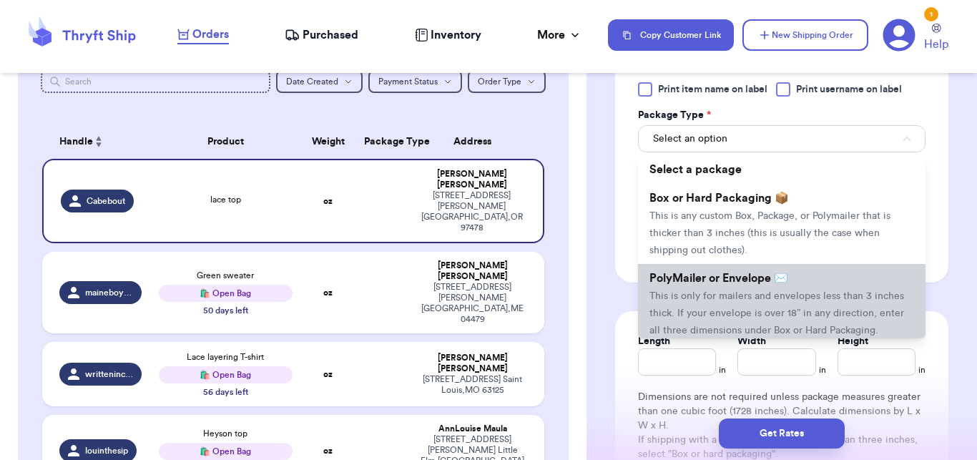
click at [718, 269] on li "PolyMailer or Envelope ✉️ This is only for mailers and envelopes less than 3 in…" at bounding box center [781, 304] width 287 height 80
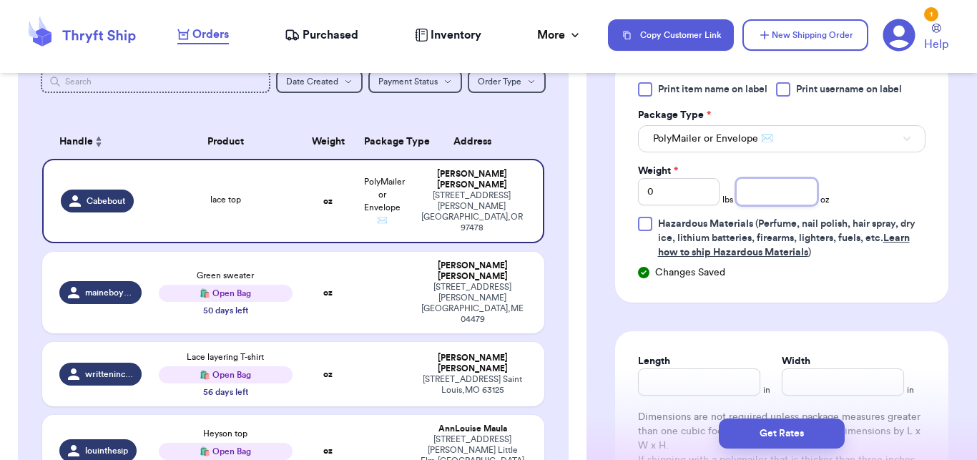
click at [747, 201] on input "number" at bounding box center [777, 191] width 82 height 27
type input "4"
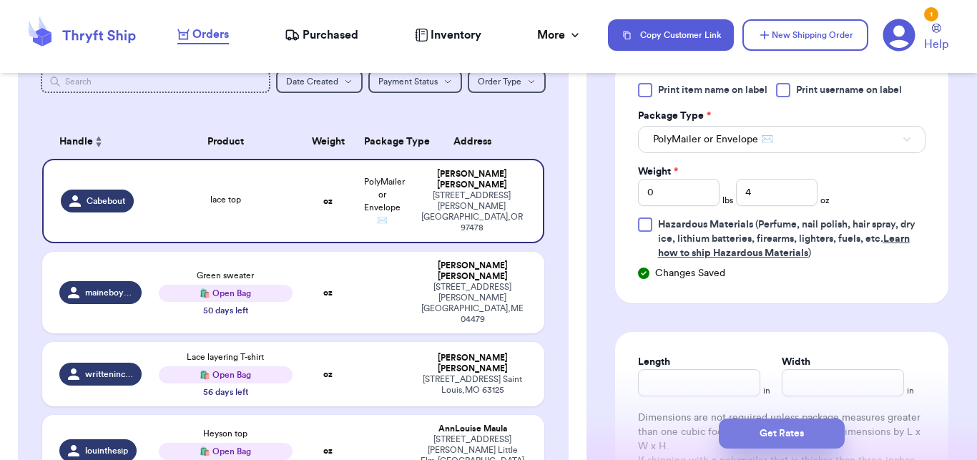
click at [758, 441] on button "Get Rates" at bounding box center [782, 433] width 126 height 30
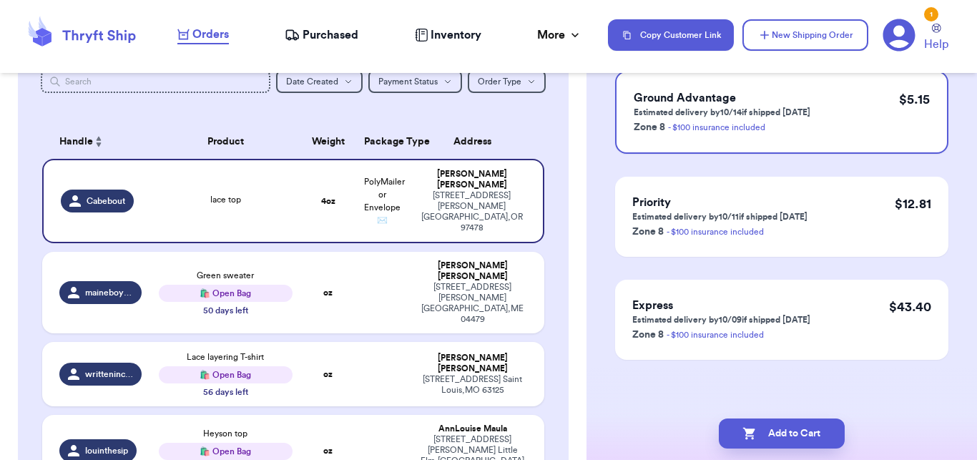
scroll to position [158, 0]
click at [758, 441] on button "Add to Cart" at bounding box center [782, 433] width 126 height 30
checkbox input "true"
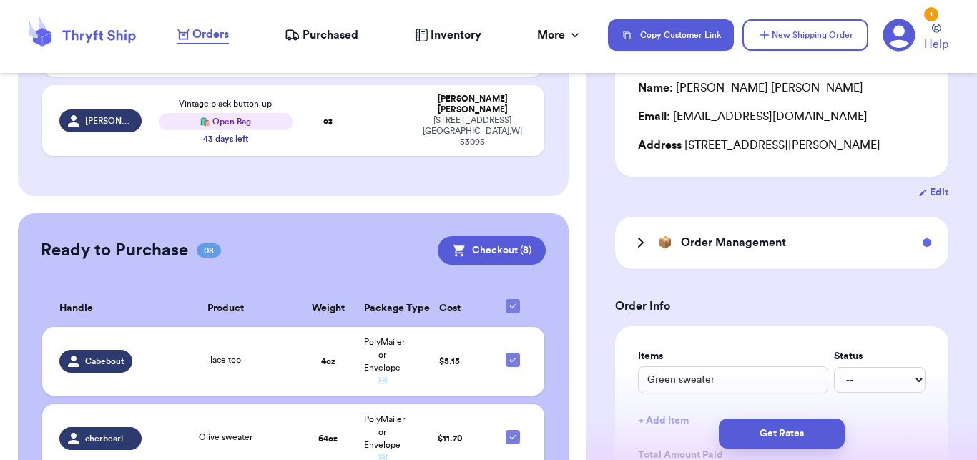
scroll to position [575, 0]
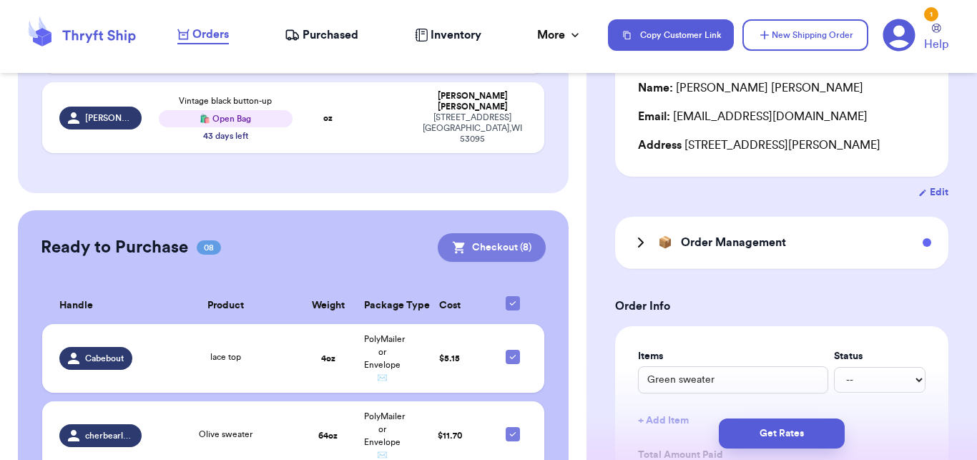
click at [527, 233] on button "Checkout ( 8 )" at bounding box center [492, 247] width 108 height 29
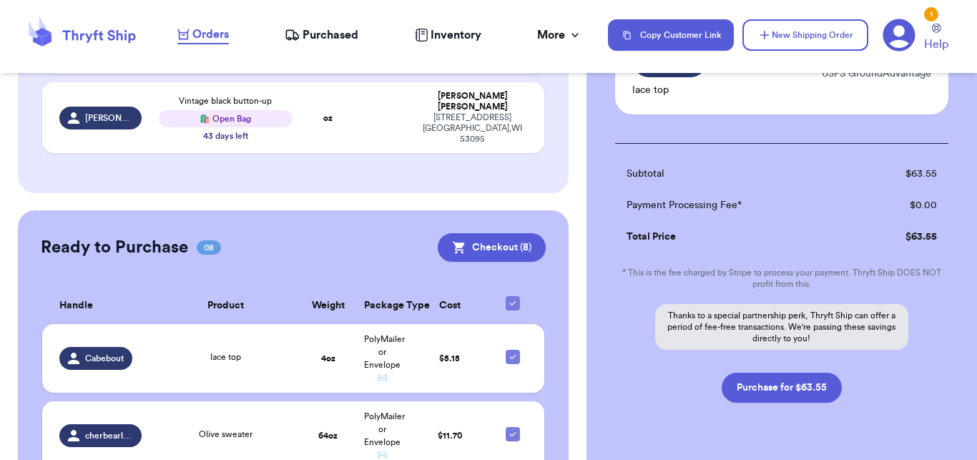
scroll to position [874, 0]
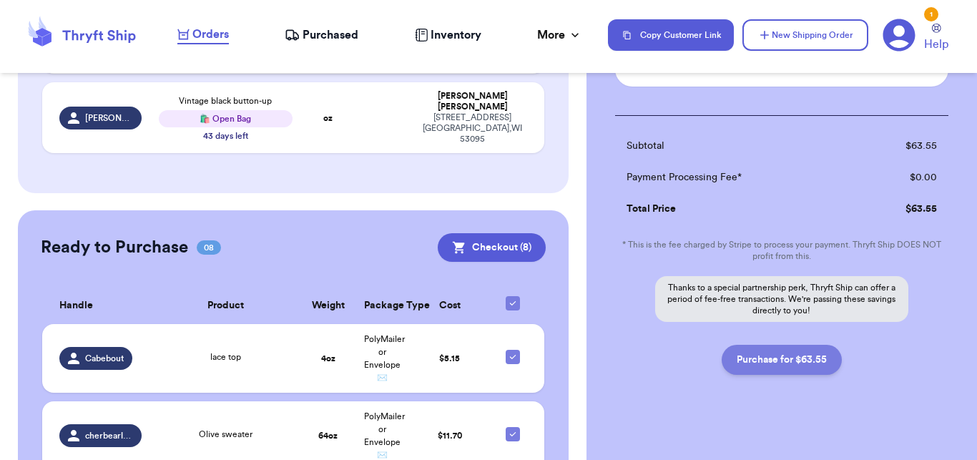
click at [790, 364] on button "Purchase for $63.55" at bounding box center [781, 360] width 120 height 30
checkbox input "false"
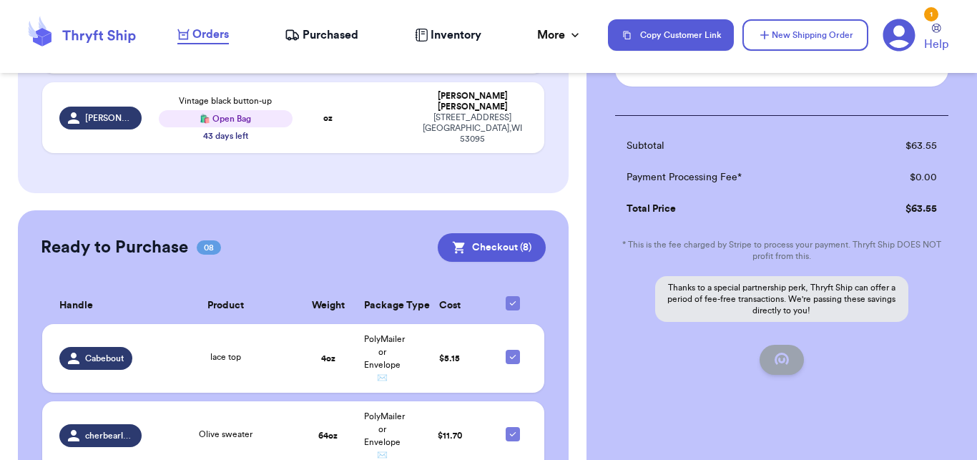
checkbox input "false"
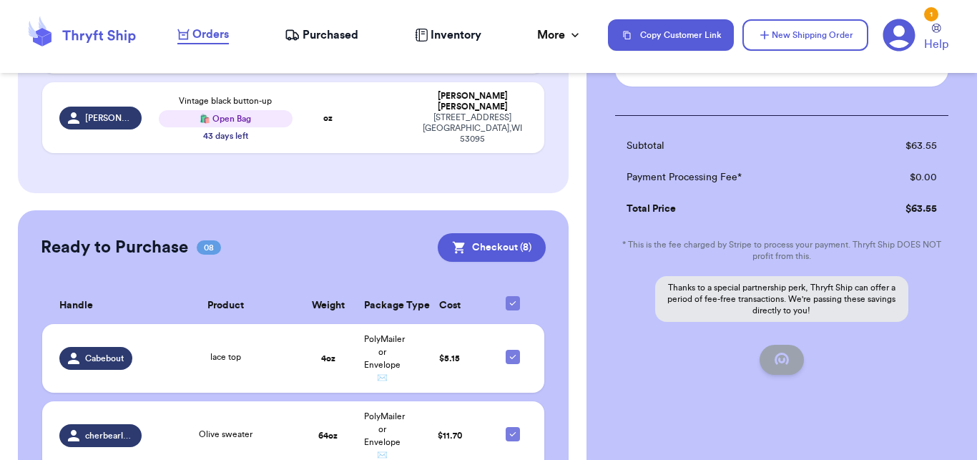
scroll to position [212, 0]
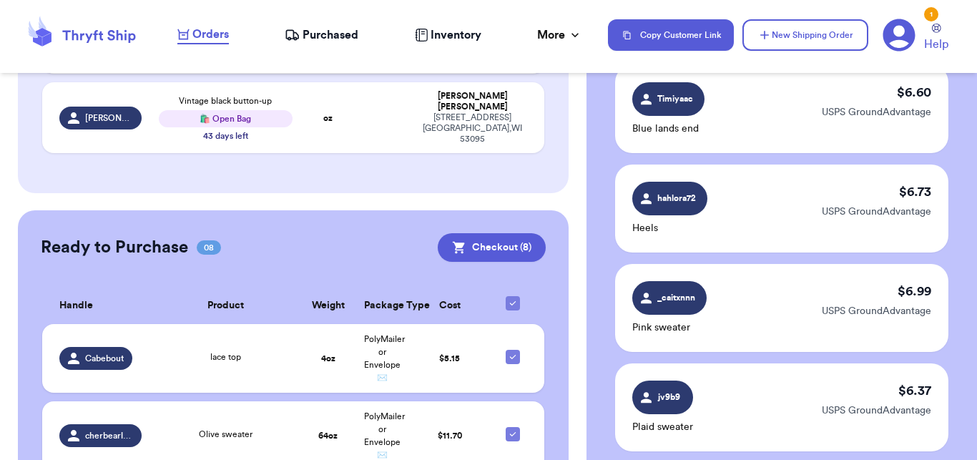
checkbox input "true"
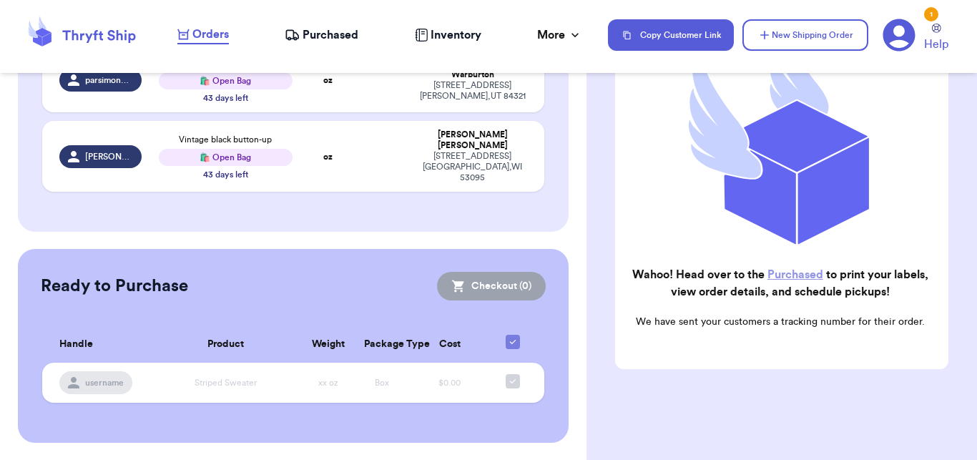
scroll to position [503, 0]
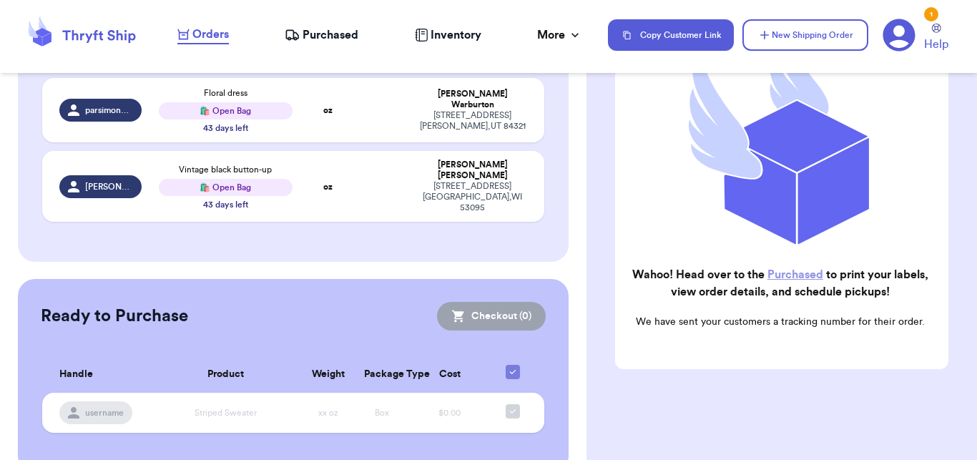
click at [340, 34] on span "Purchased" at bounding box center [330, 34] width 56 height 17
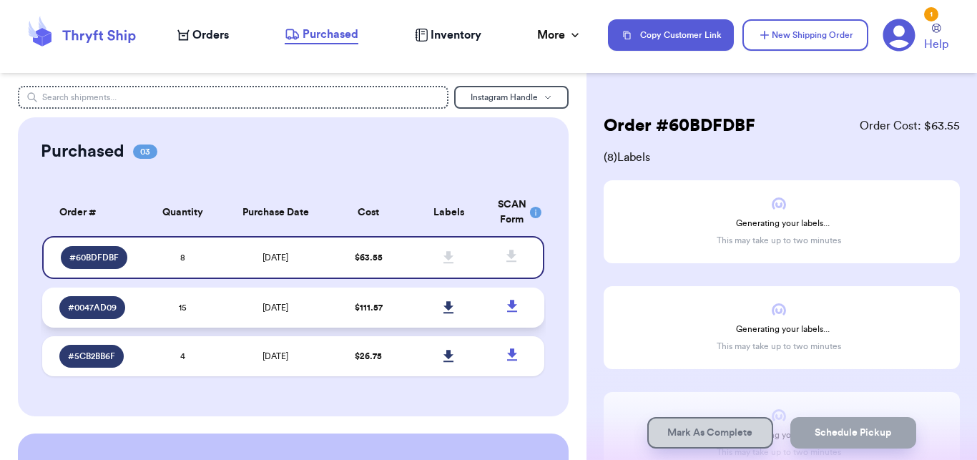
click at [200, 307] on td "15" at bounding box center [182, 307] width 80 height 40
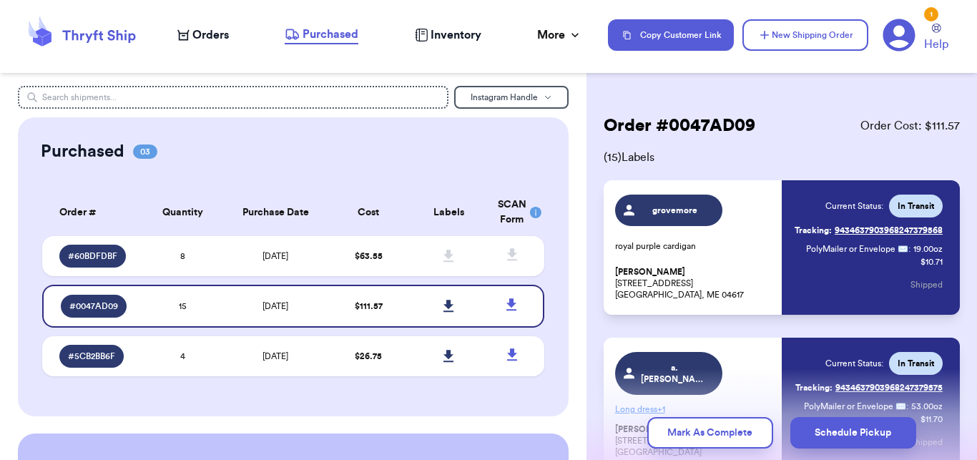
click at [151, 380] on table "Order # Quantity Purchase Date Cost Labels SCAN Form # 60BDFDBF 8 [DATE] $ 63.5…" at bounding box center [293, 286] width 505 height 213
click at [187, 343] on td "4" at bounding box center [182, 356] width 80 height 40
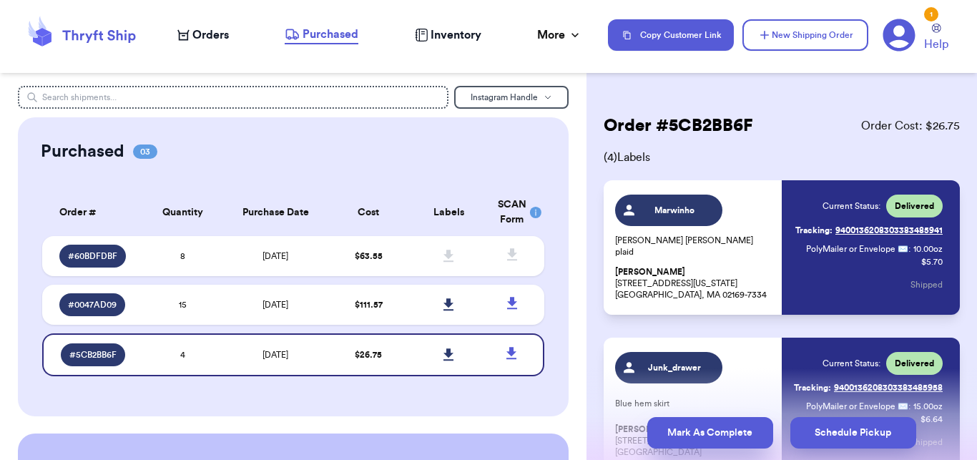
click at [700, 432] on button "Mark As Complete" at bounding box center [710, 432] width 126 height 31
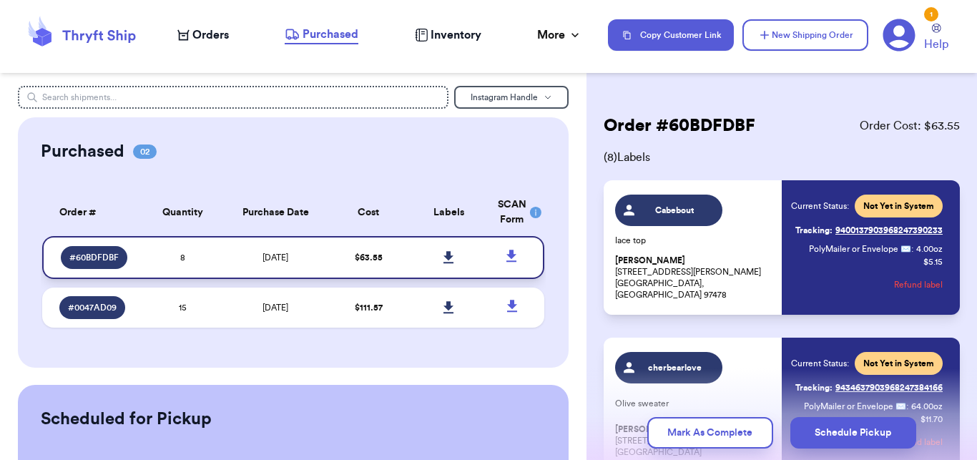
click at [443, 252] on icon at bounding box center [448, 257] width 11 height 13
